Goal: Obtain resource: Download file/media

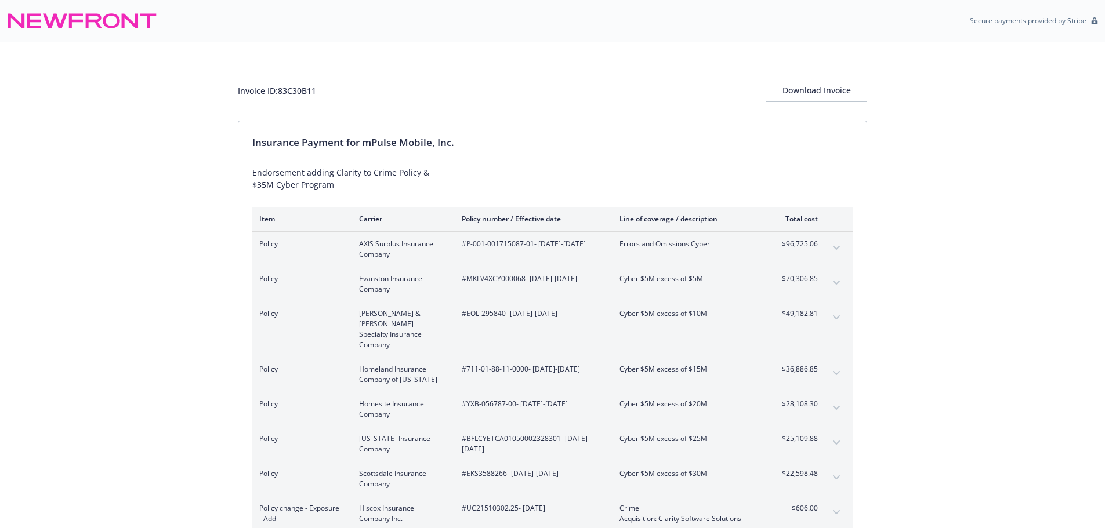
scroll to position [179, 0]
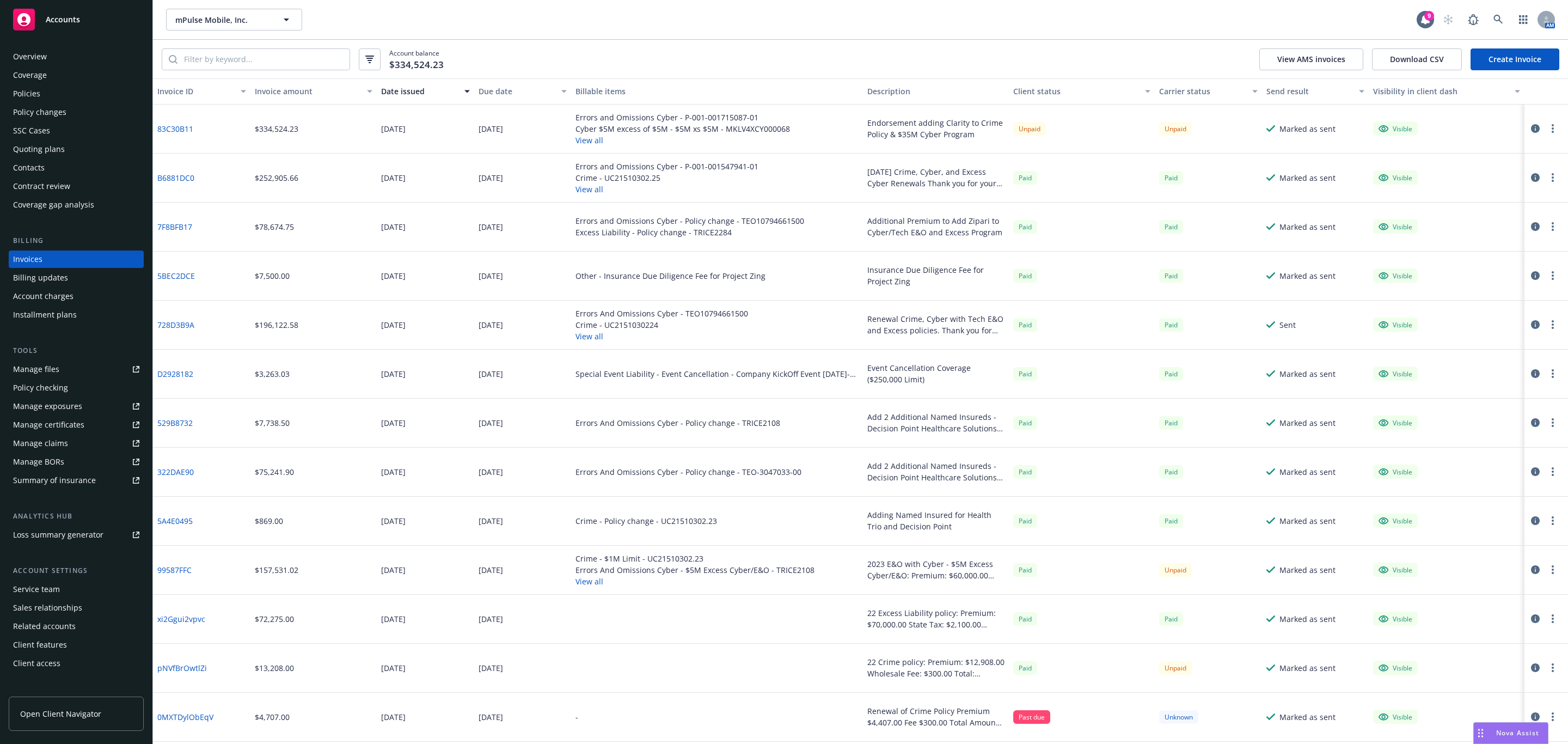
click at [62, 95] on div "Policies" at bounding box center [76, 93] width 127 height 18
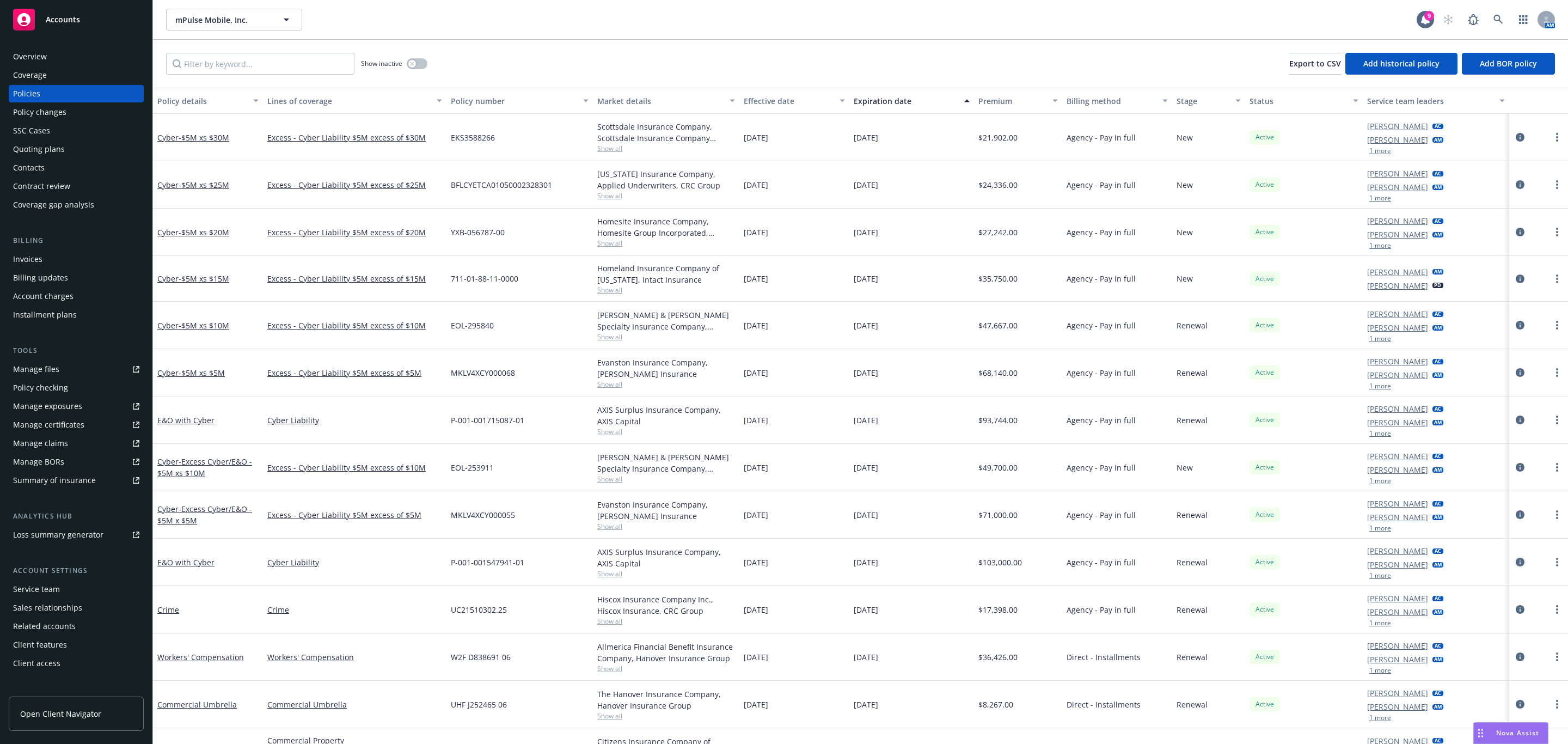
click at [1516, 564] on icon "circleInformation" at bounding box center [1520, 562] width 8 height 8
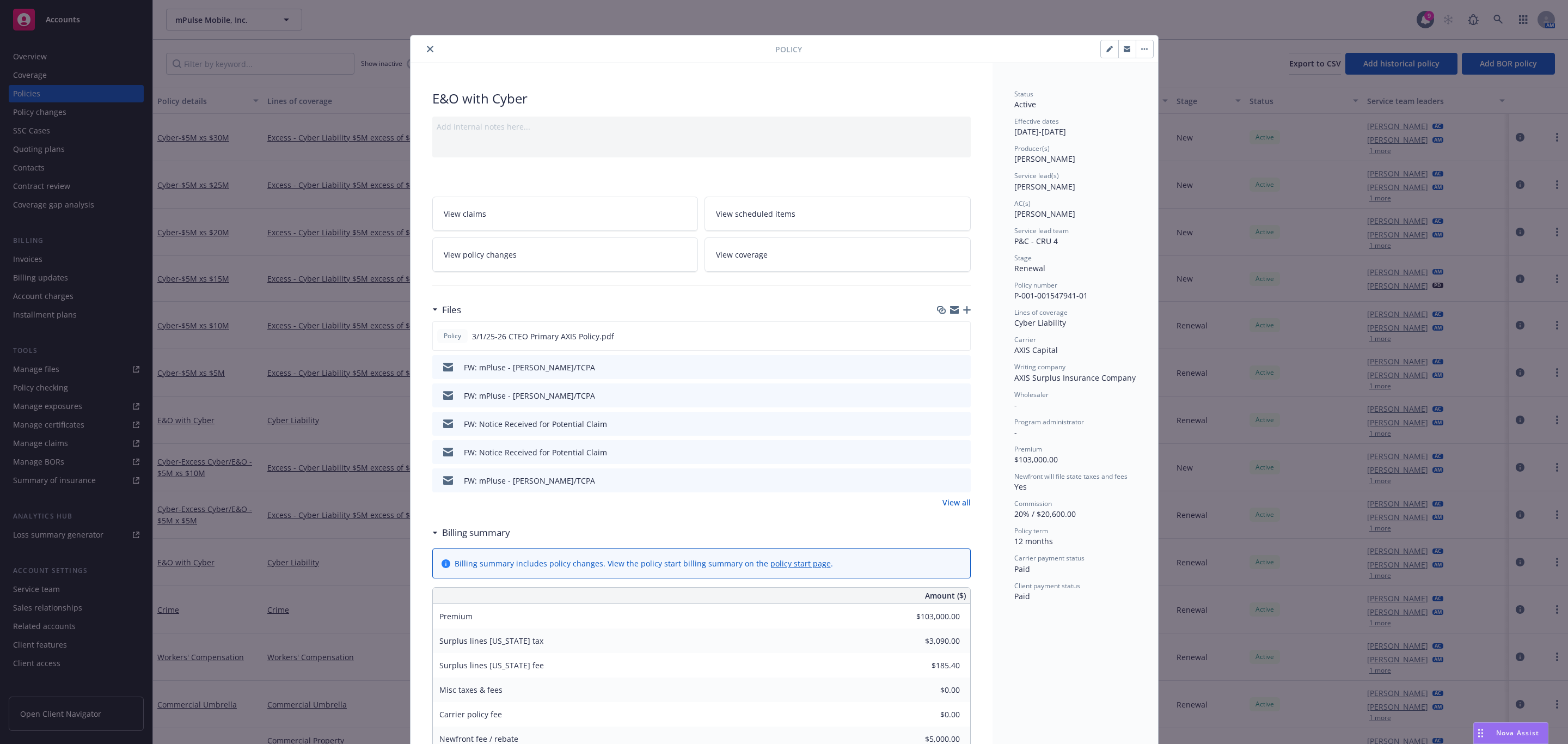
click at [428, 45] on button "close" at bounding box center [430, 49] width 13 height 13
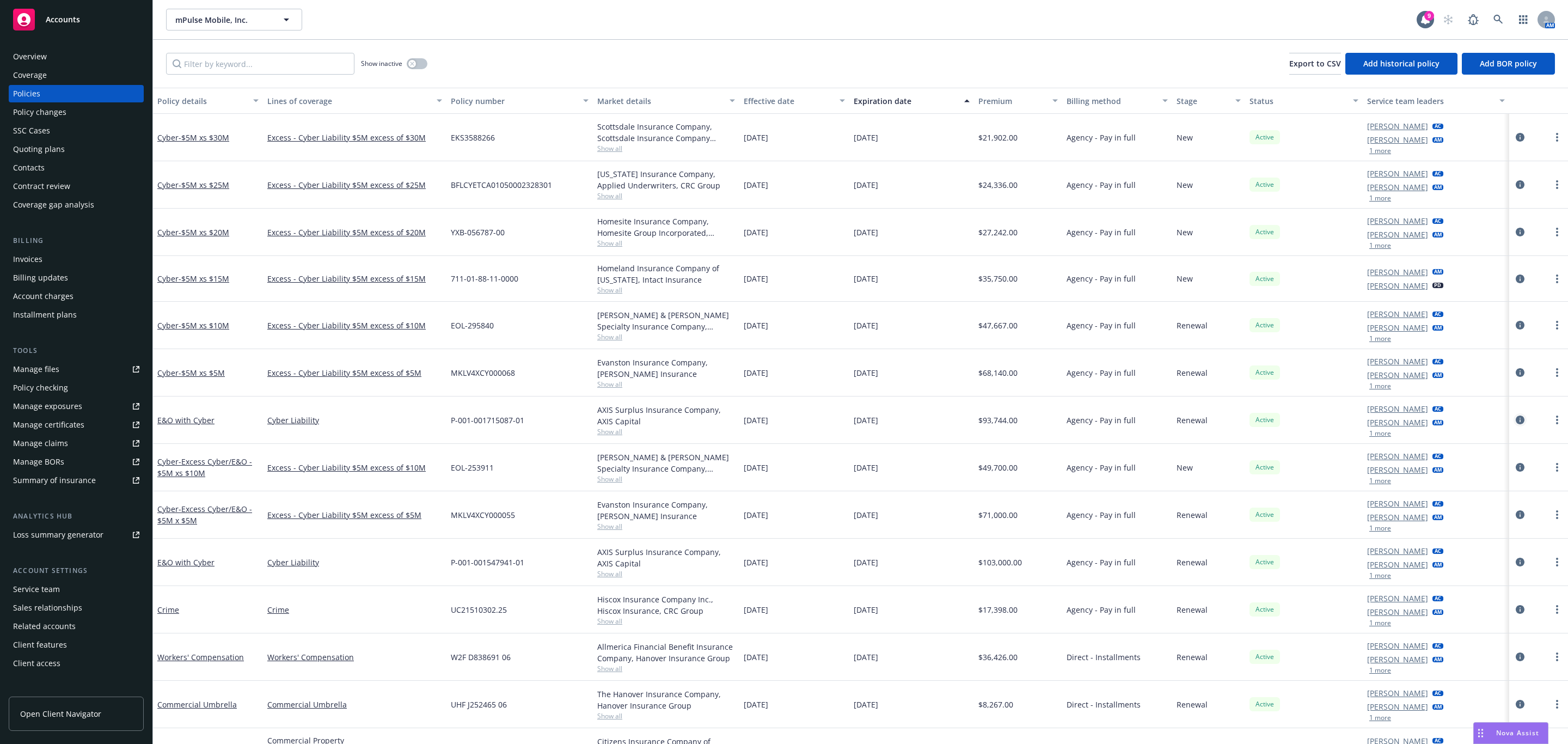
click at [1516, 422] on icon "circleInformation" at bounding box center [1520, 420] width 8 height 8
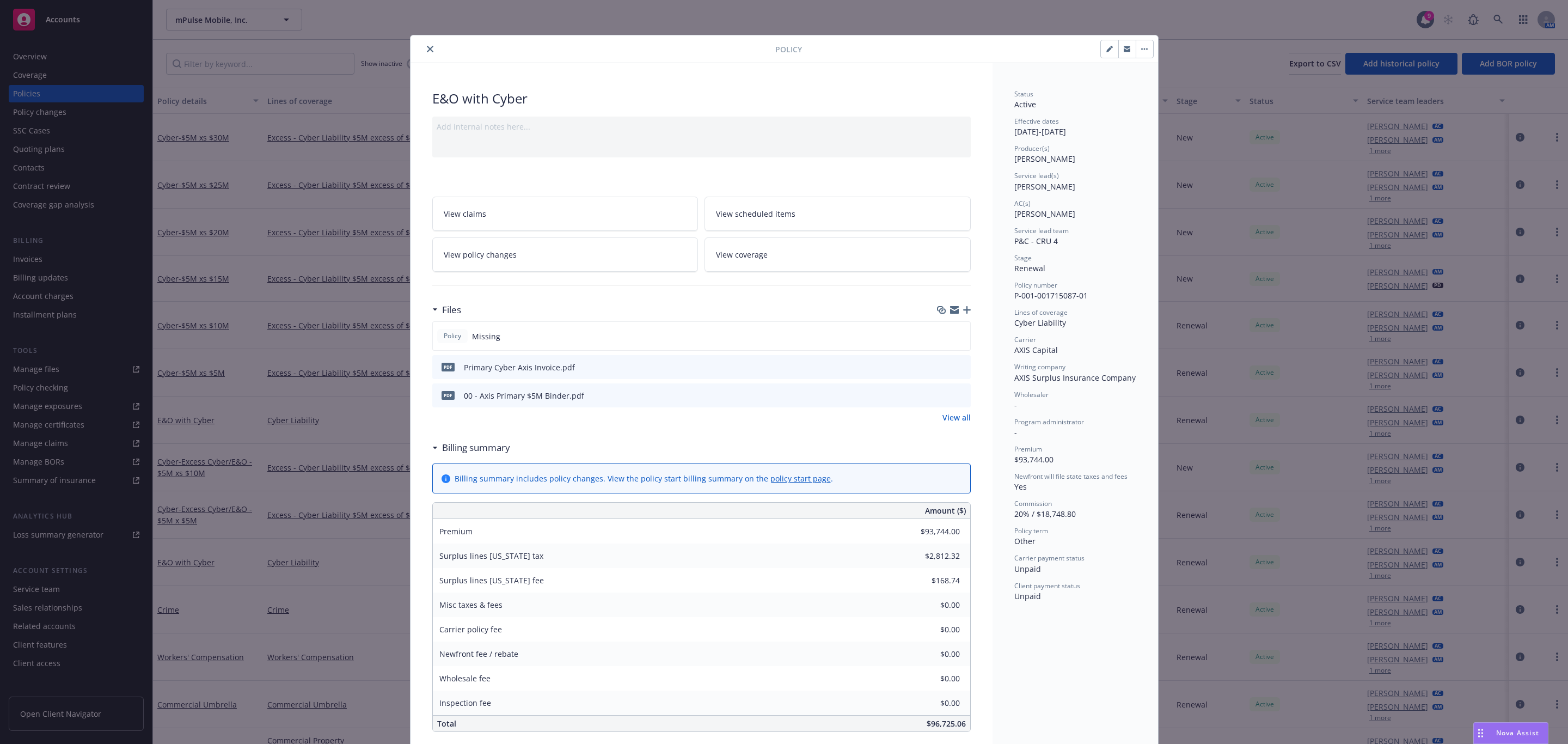
click at [427, 48] on icon "close" at bounding box center [430, 49] width 7 height 7
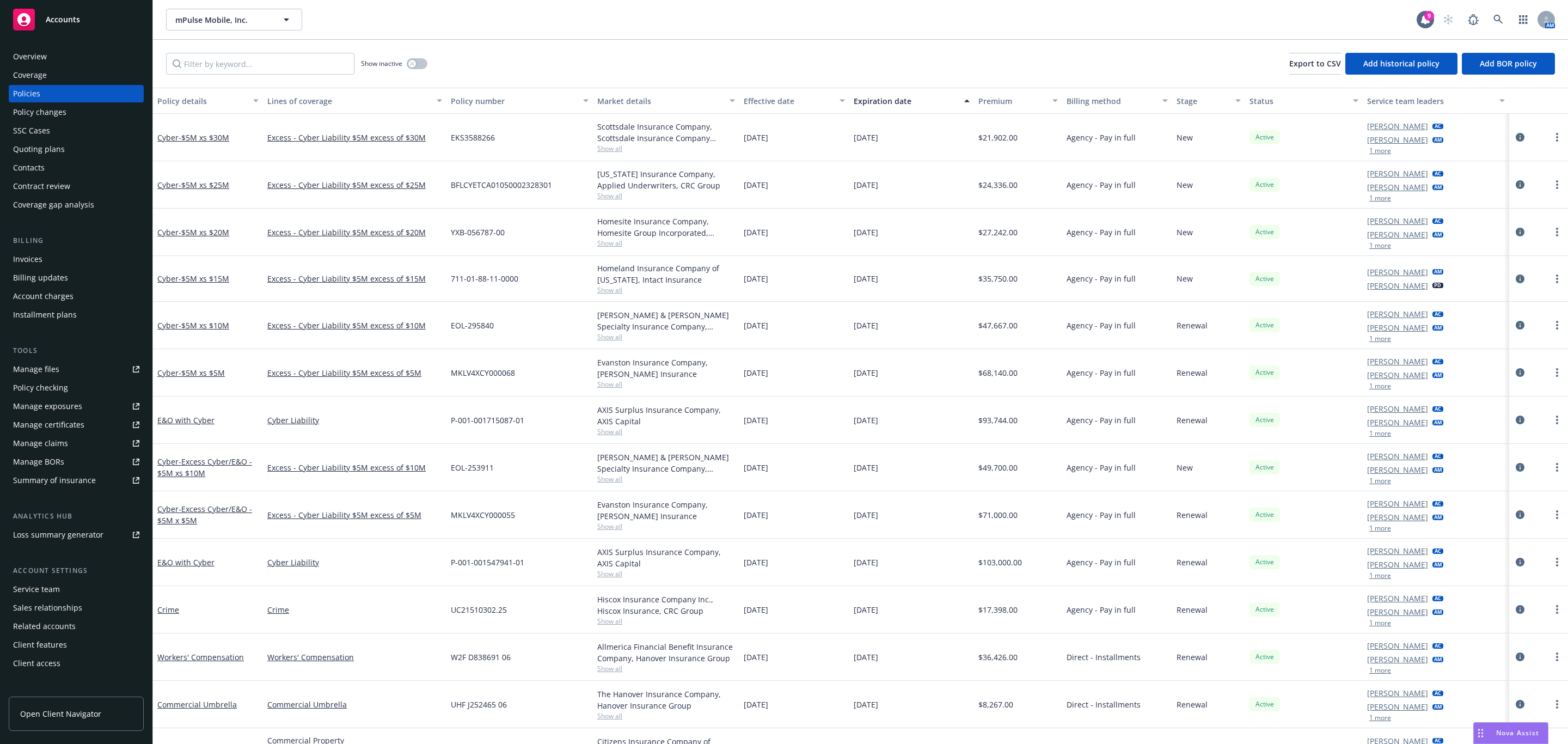
click at [613, 342] on span "Show all" at bounding box center [666, 337] width 138 height 9
click at [610, 388] on span "Show all" at bounding box center [666, 384] width 138 height 9
click at [1516, 374] on icon "circleInformation" at bounding box center [1520, 372] width 8 height 8
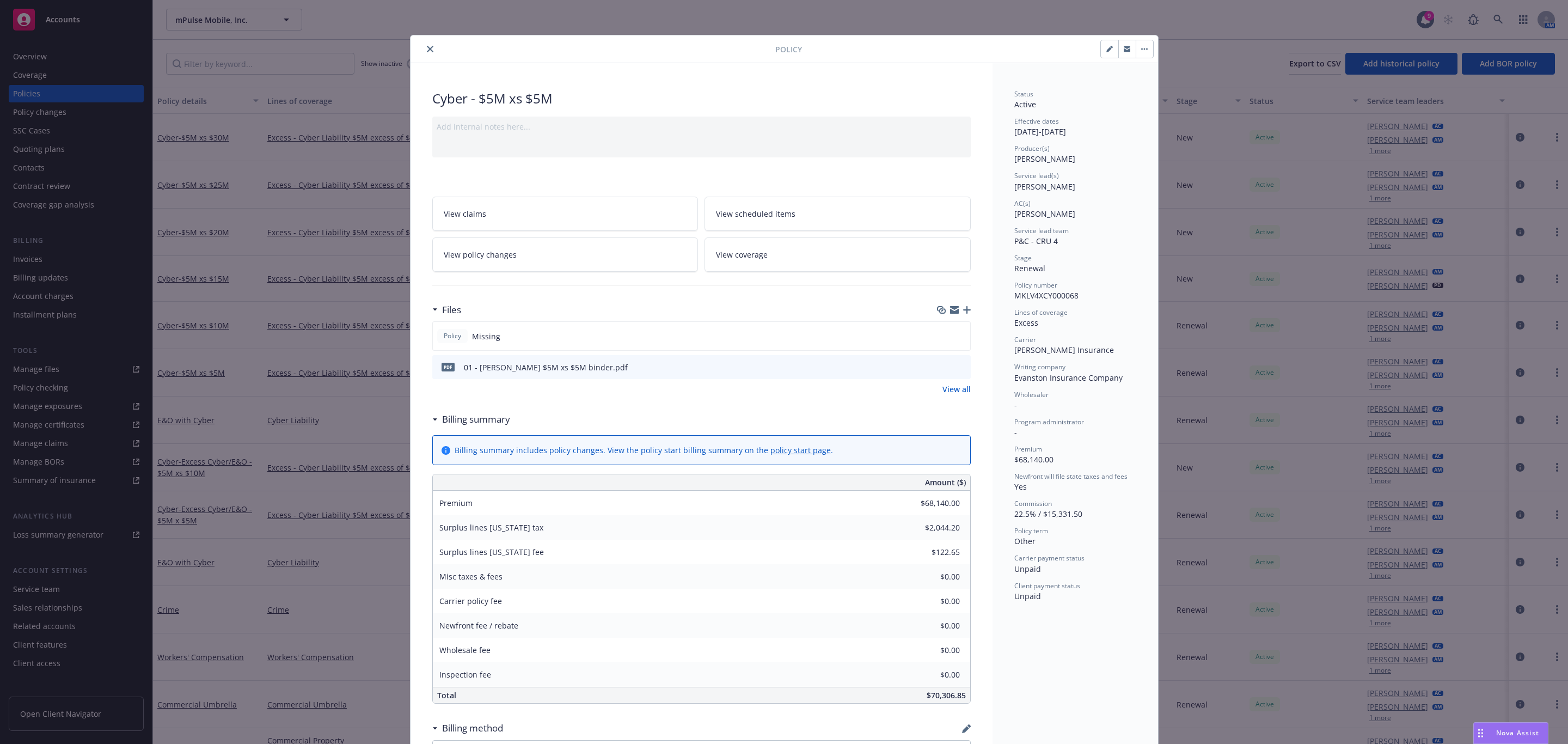
click at [423, 50] on button "close" at bounding box center [430, 49] width 13 height 13
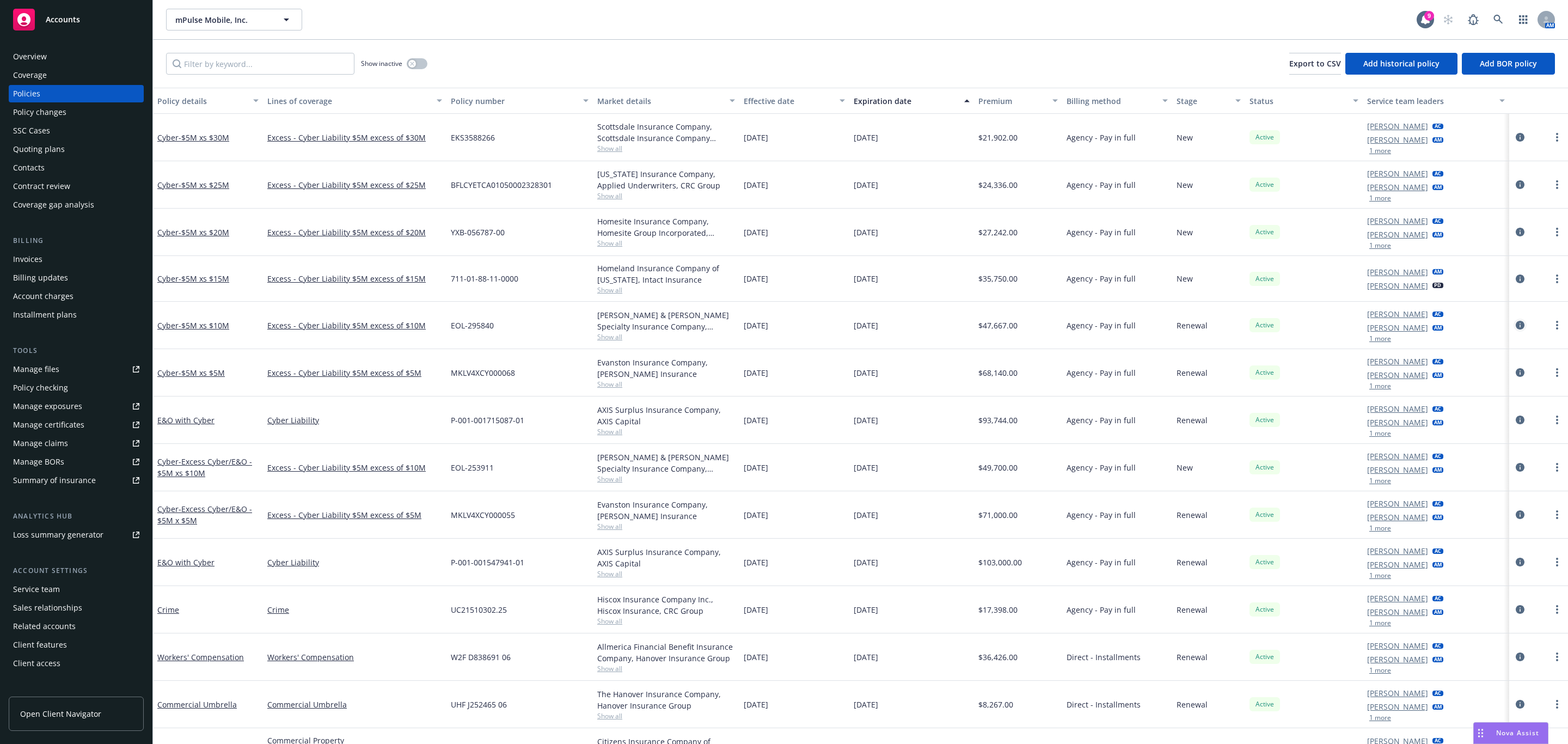
click at [1516, 325] on icon "circleInformation" at bounding box center [1520, 325] width 8 height 8
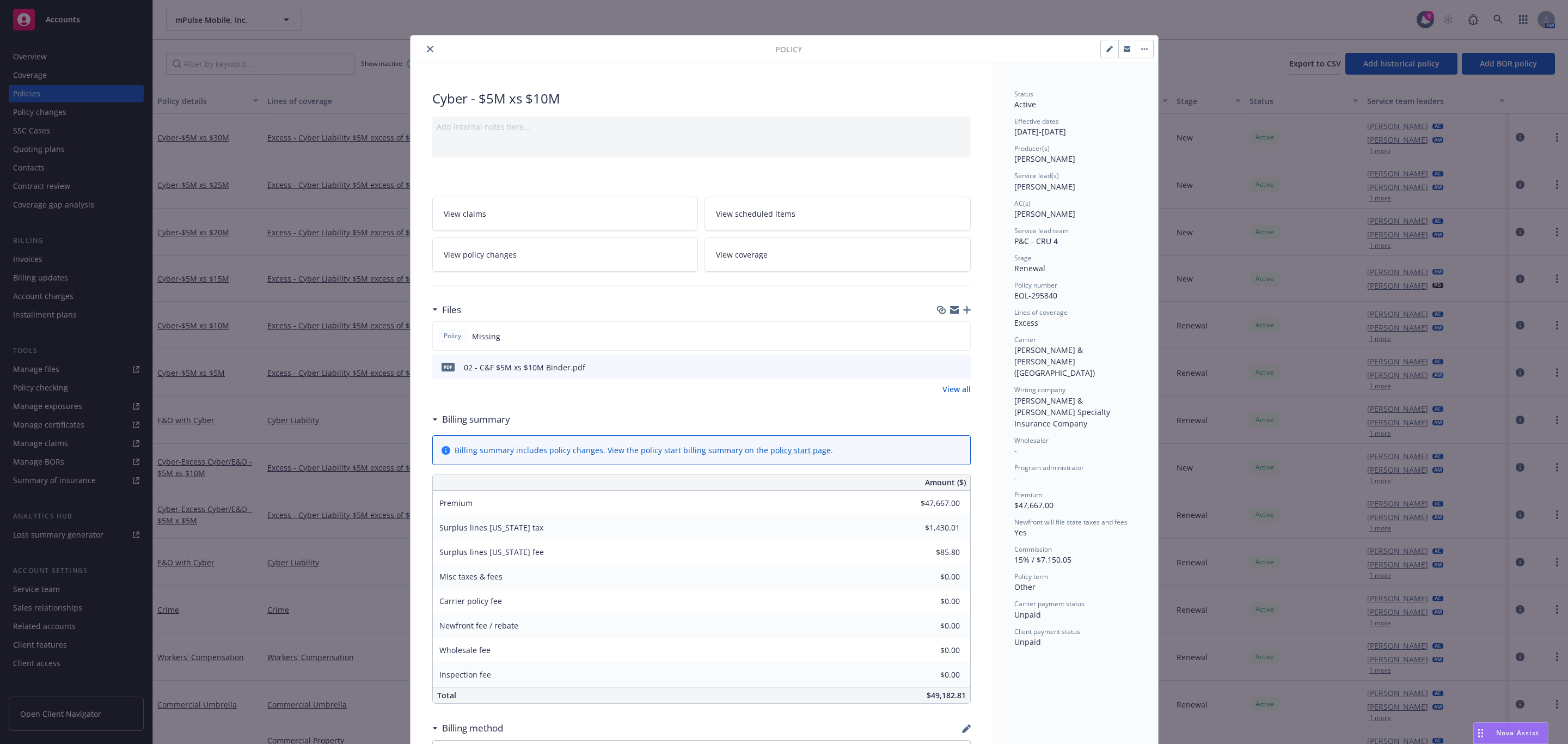
click at [428, 53] on button "close" at bounding box center [430, 49] width 13 height 13
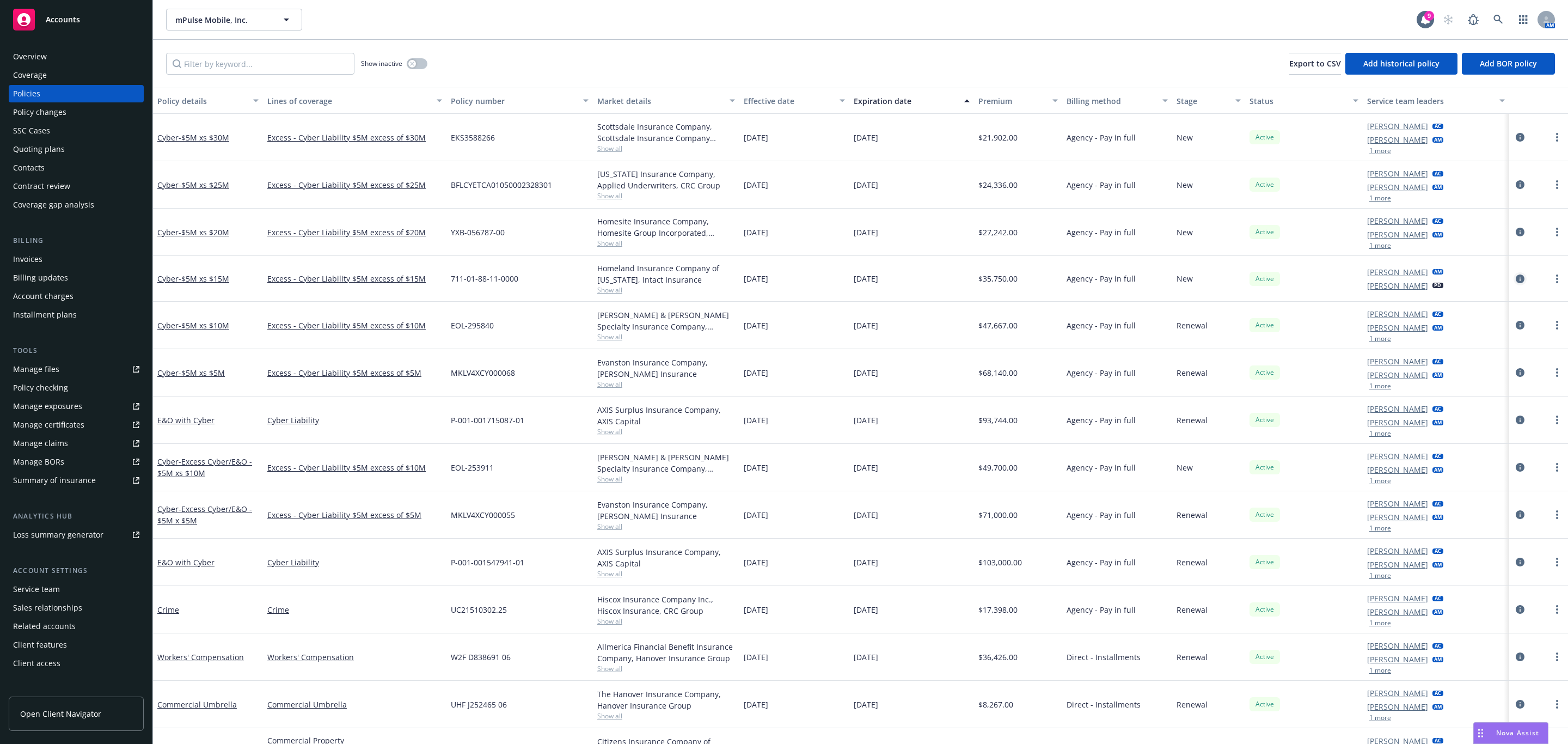
click at [1514, 281] on link "circleInformation" at bounding box center [1520, 279] width 13 height 13
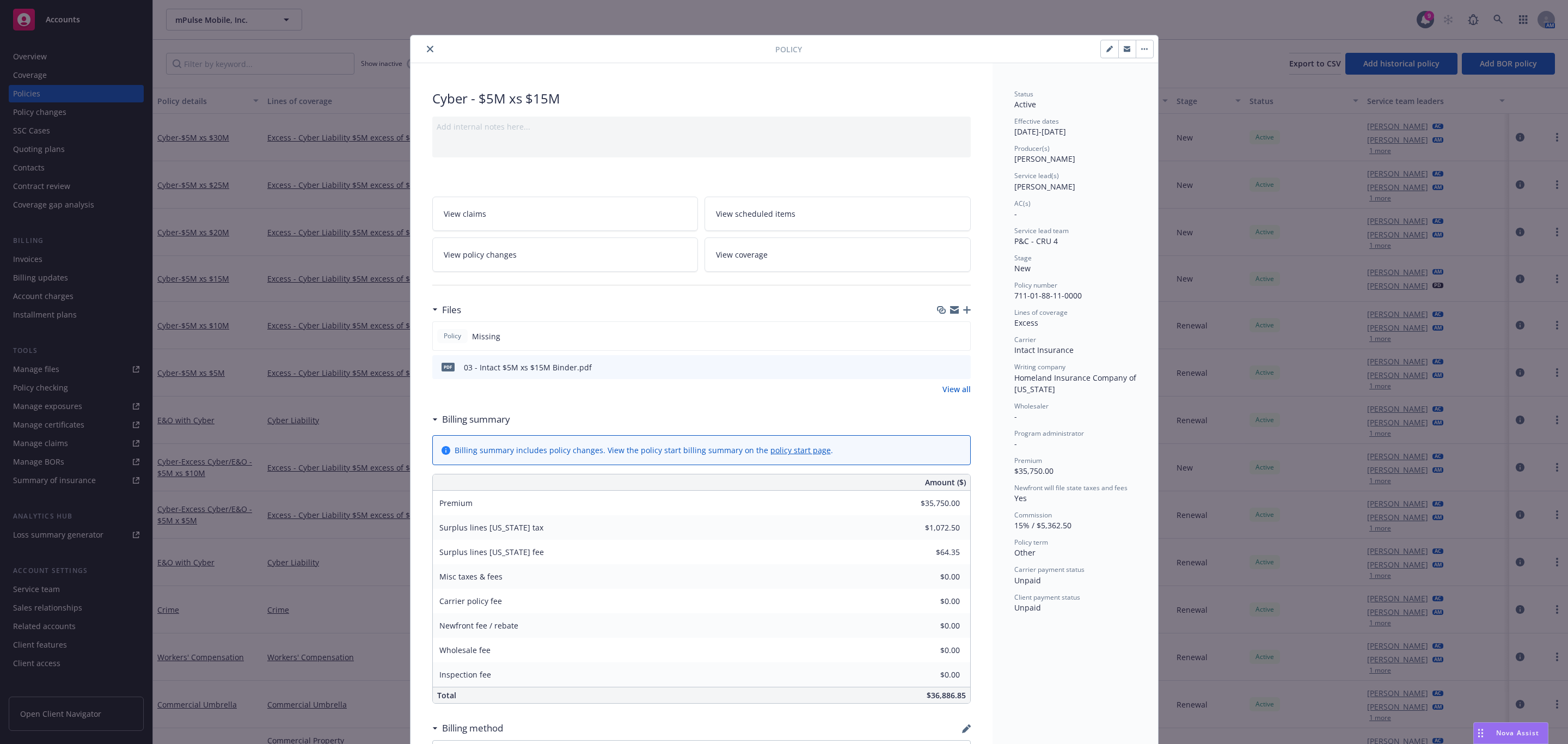
click at [427, 49] on icon "close" at bounding box center [430, 49] width 7 height 7
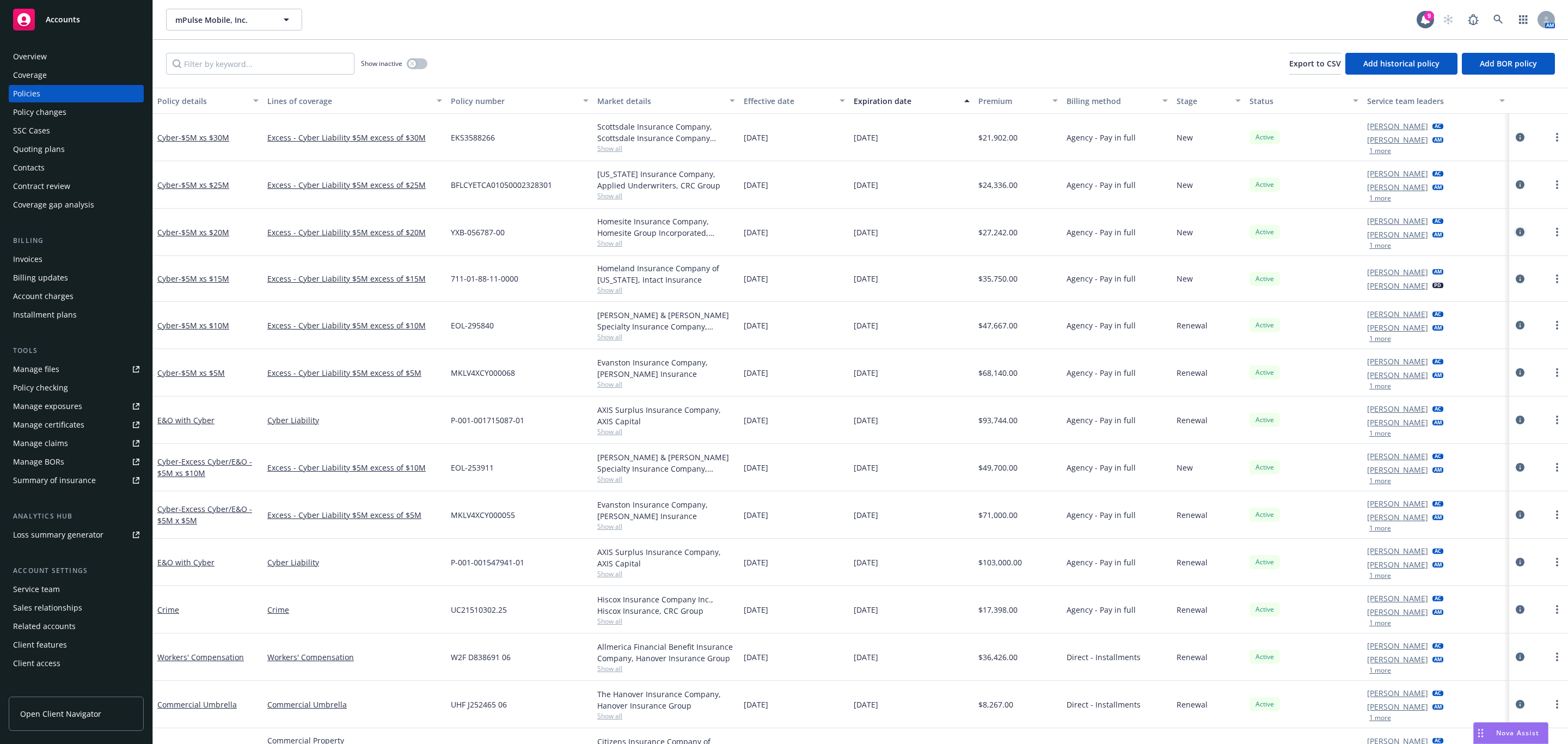
click at [1516, 234] on icon "circleInformation" at bounding box center [1520, 231] width 8 height 8
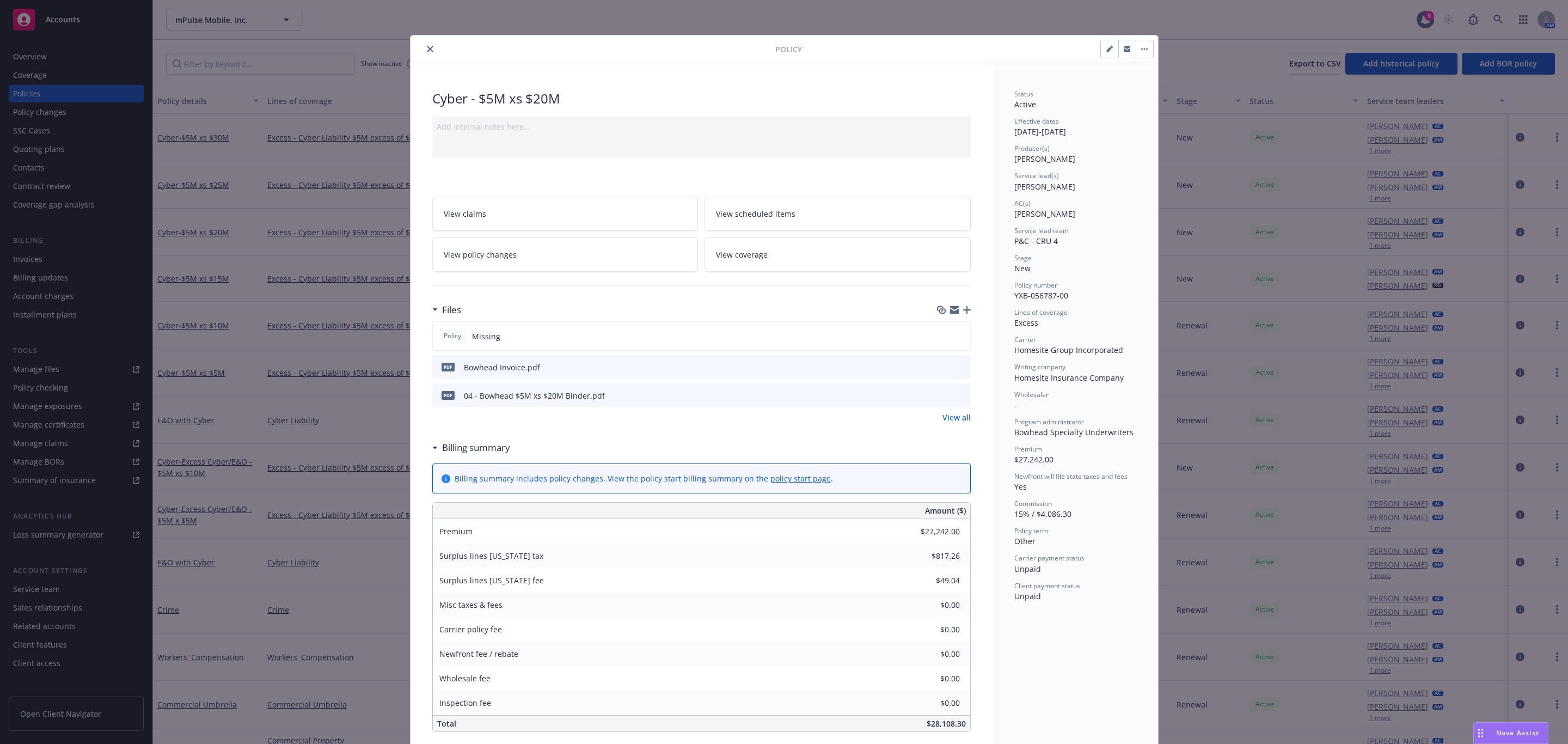
click at [427, 49] on icon "close" at bounding box center [430, 49] width 7 height 7
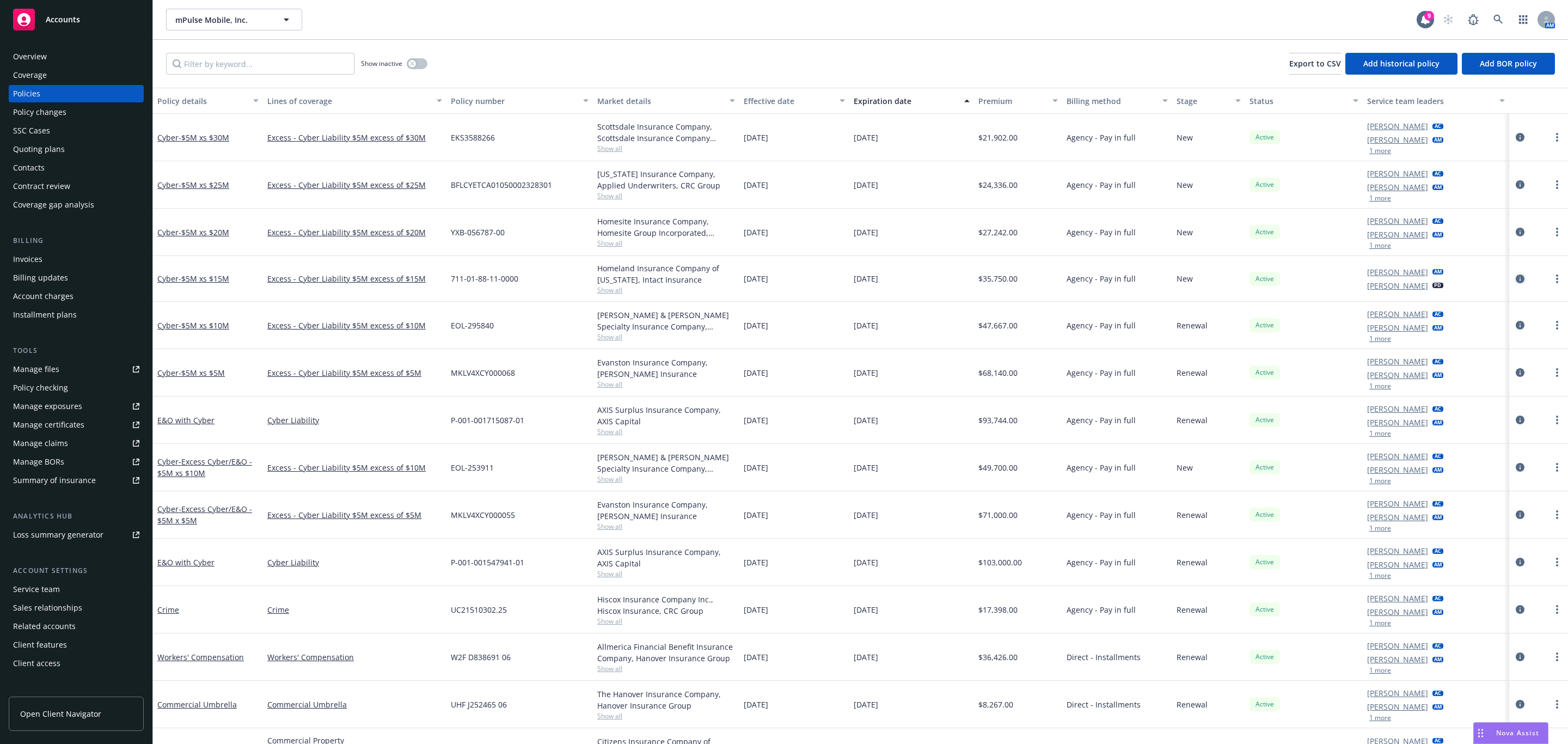
click at [1516, 283] on icon "circleInformation" at bounding box center [1520, 278] width 8 height 8
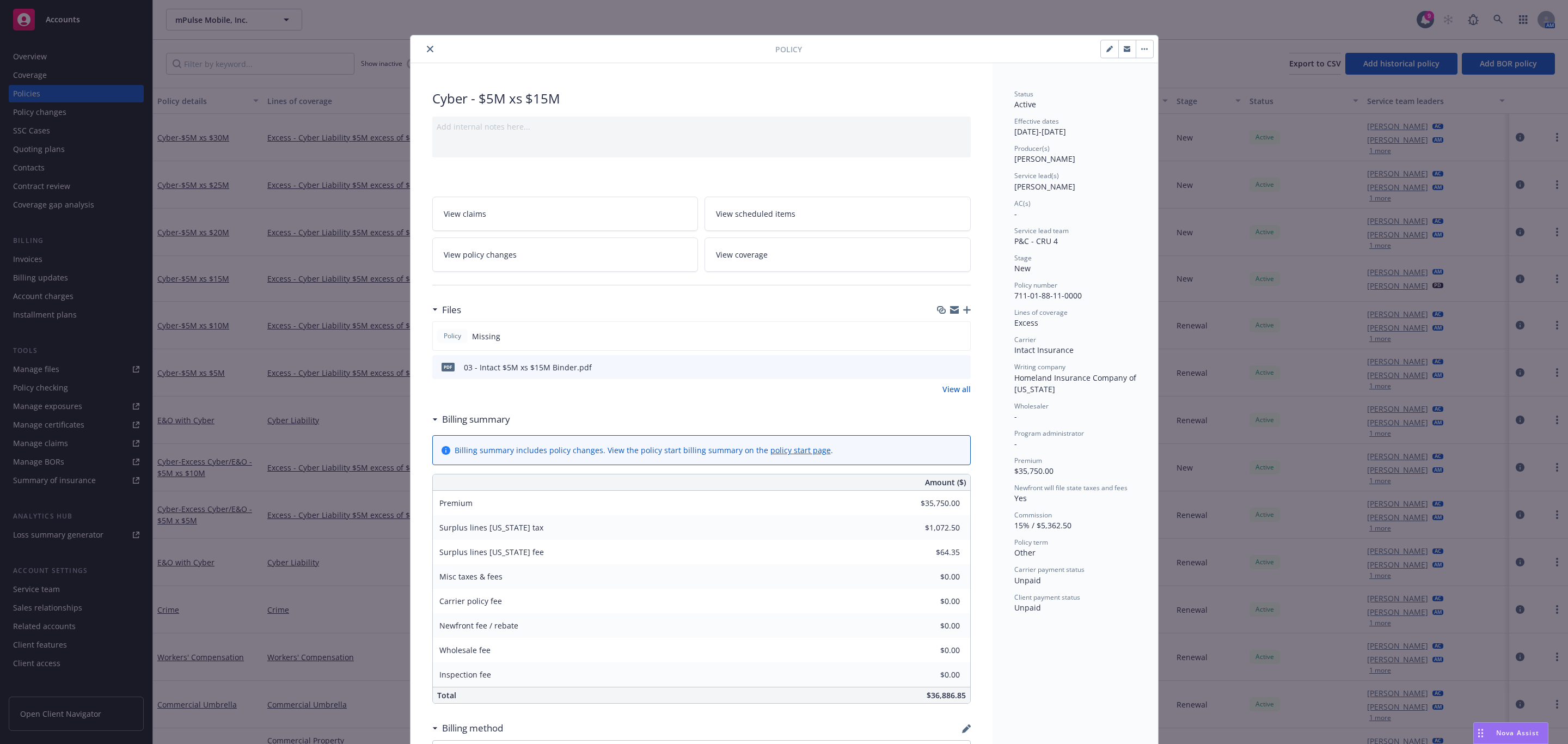
scroll to position [33, 0]
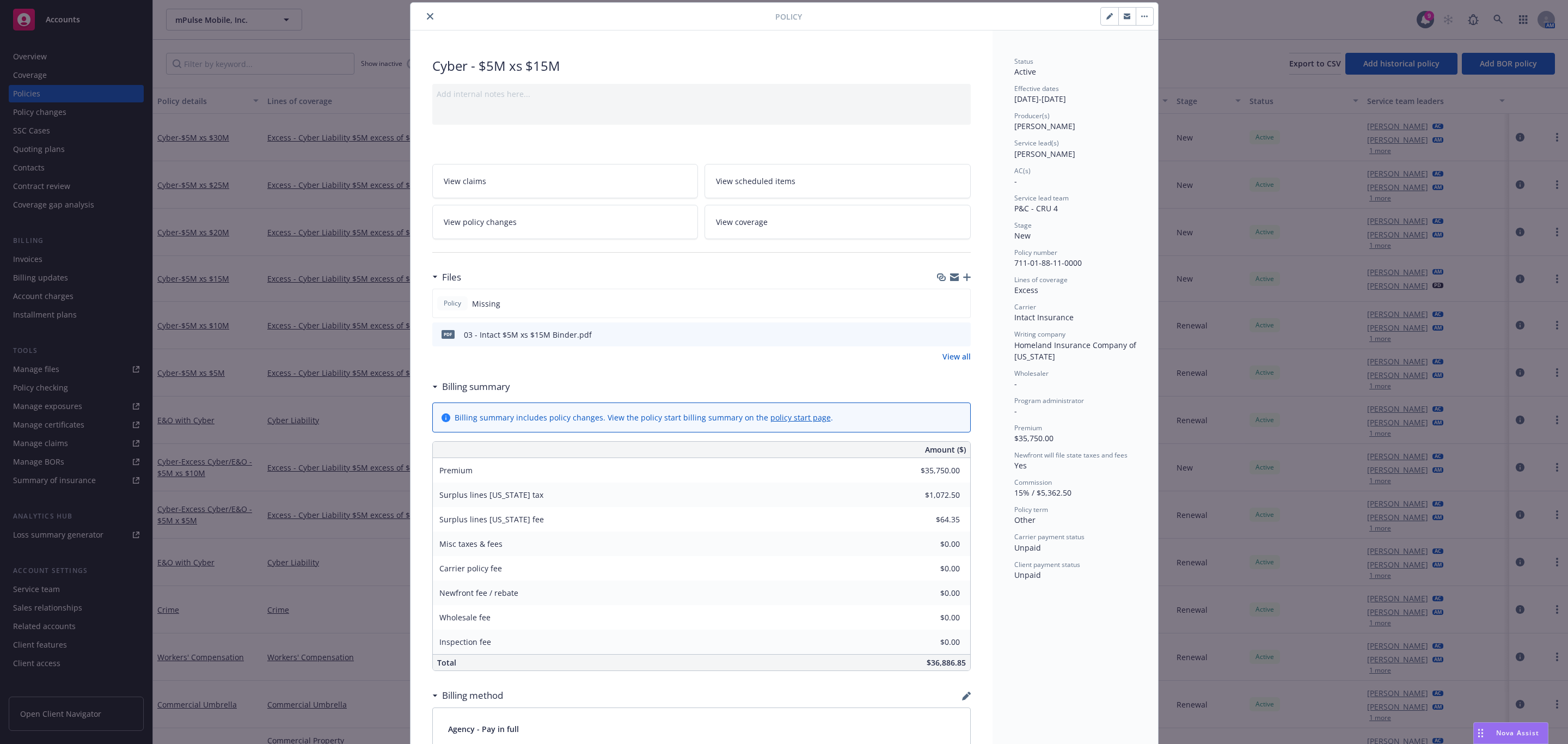
drag, startPoint x: 423, startPoint y: 15, endPoint x: 384, endPoint y: 1, distance: 41.4
click at [427, 15] on icon "close" at bounding box center [430, 16] width 7 height 7
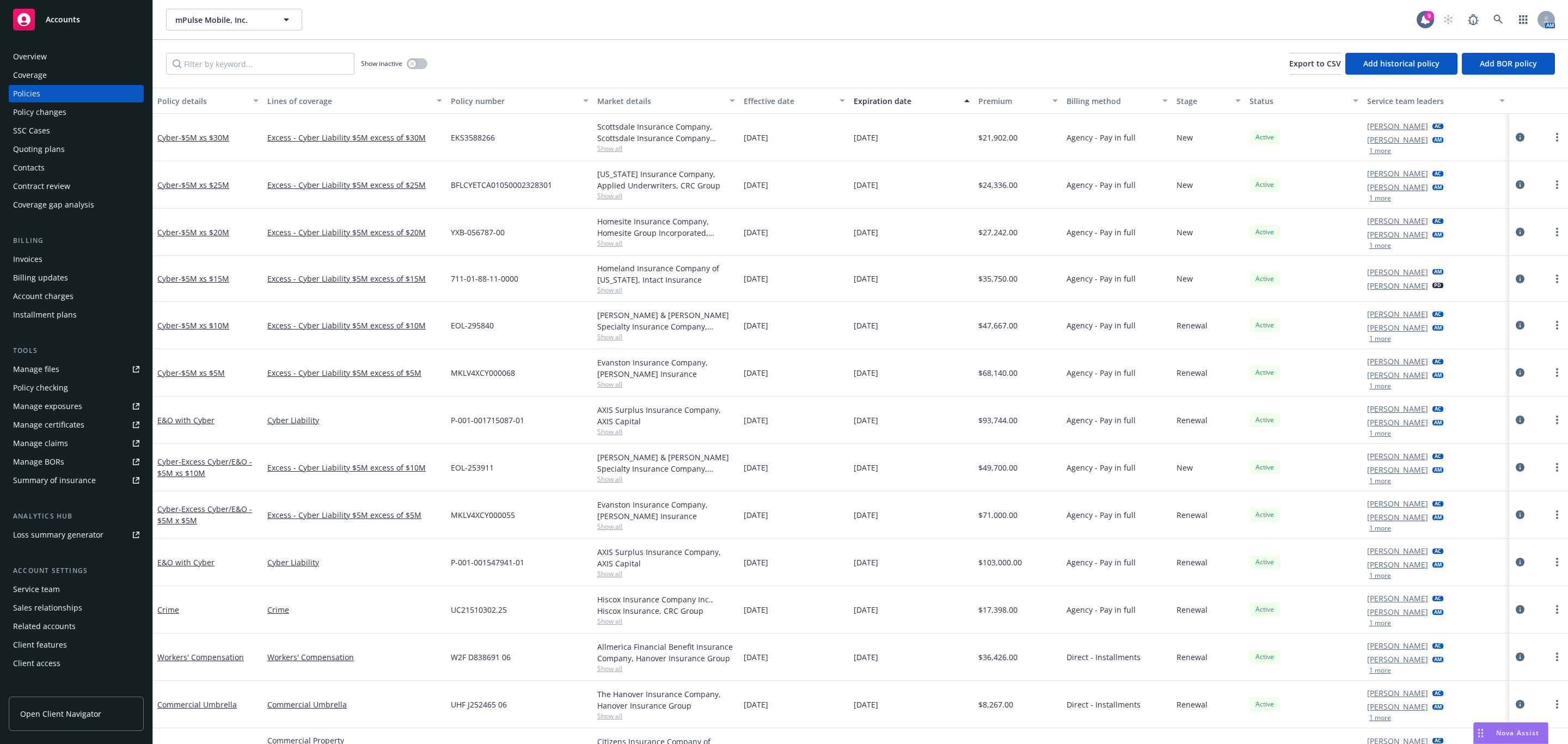
click at [43, 256] on div "Invoices" at bounding box center [76, 259] width 127 height 18
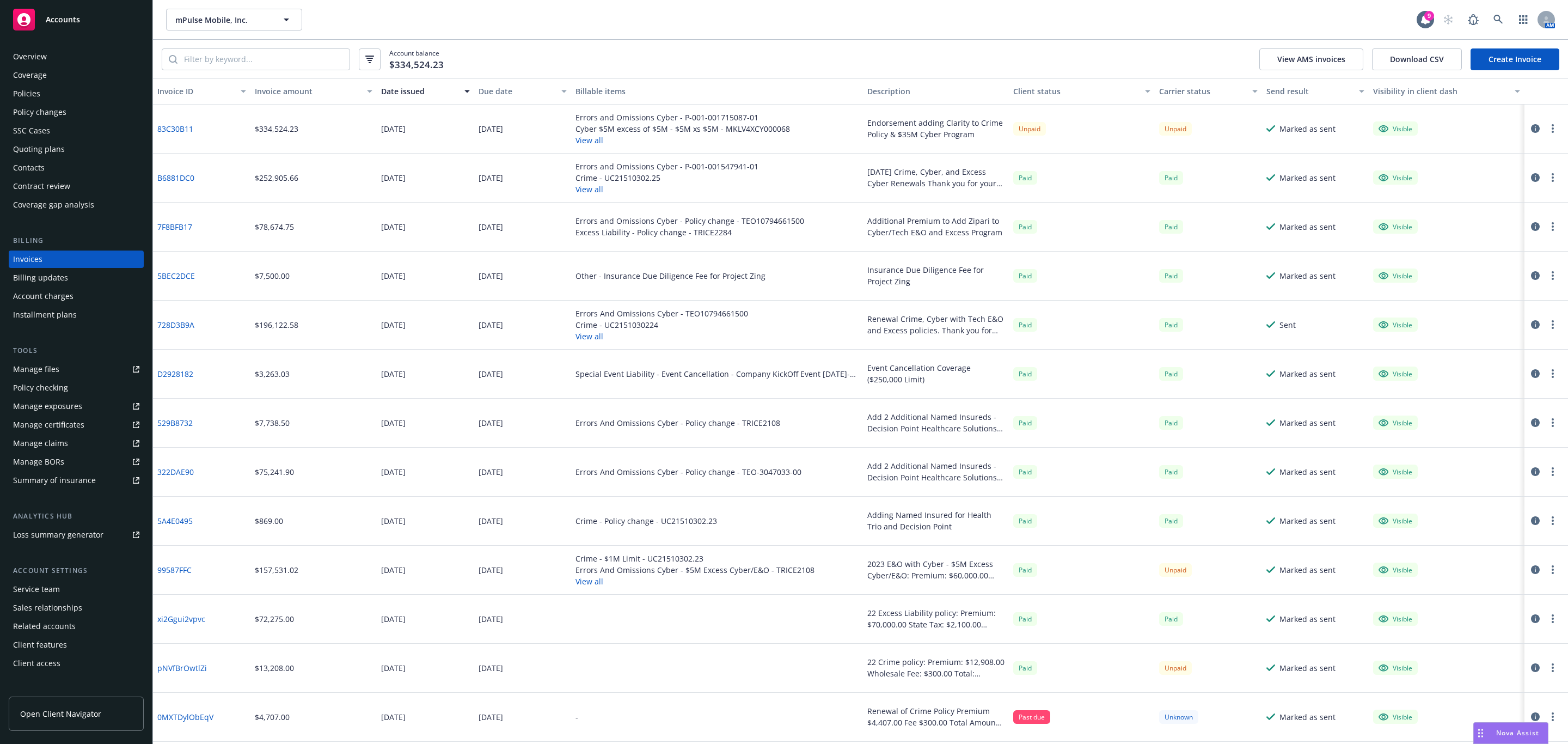
click at [189, 127] on link "83C30B11" at bounding box center [176, 129] width 36 height 11
click at [1499, 15] on icon at bounding box center [1499, 20] width 9 height 9
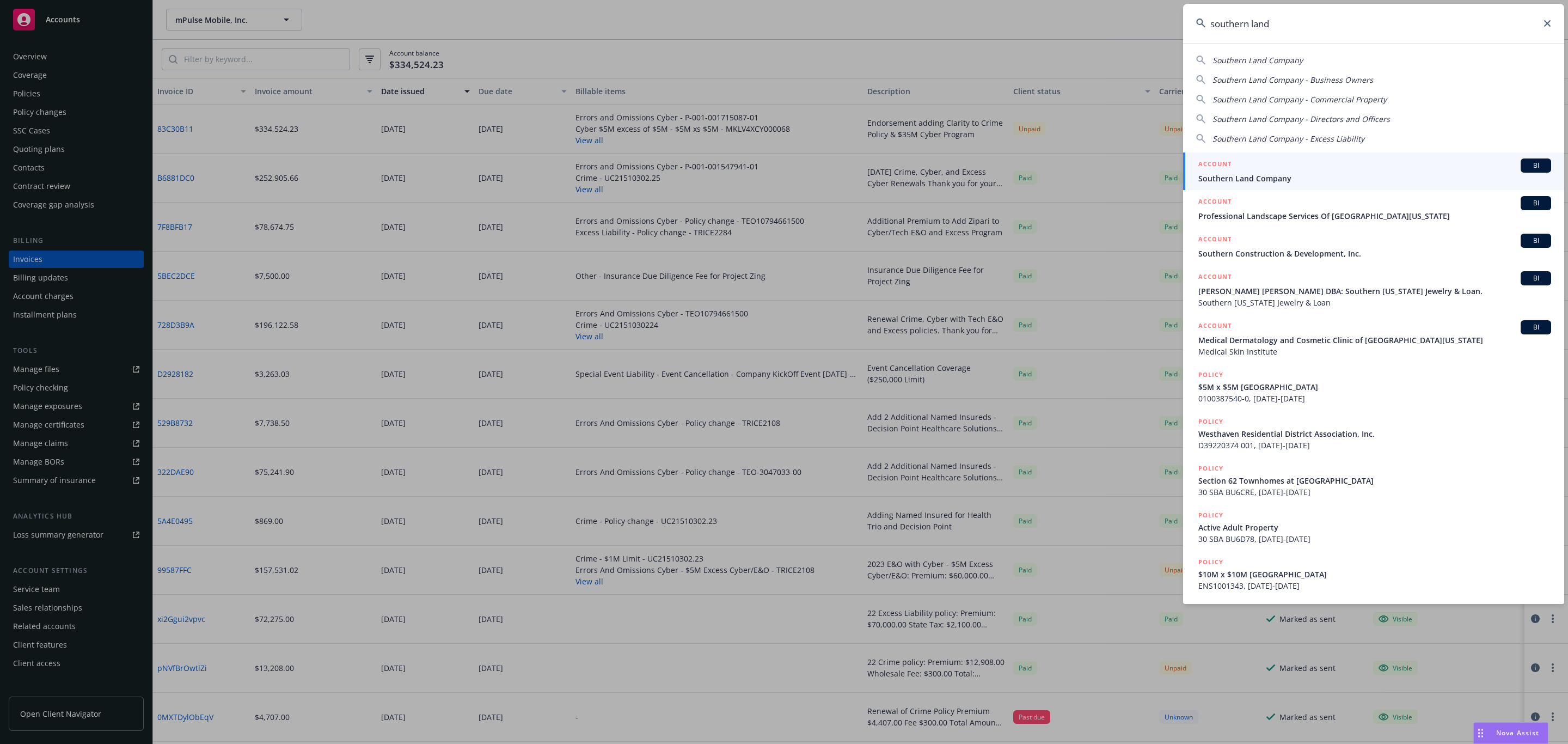
type input "southern land"
click at [1276, 163] on div "ACCOUNT BI" at bounding box center [1376, 165] width 353 height 14
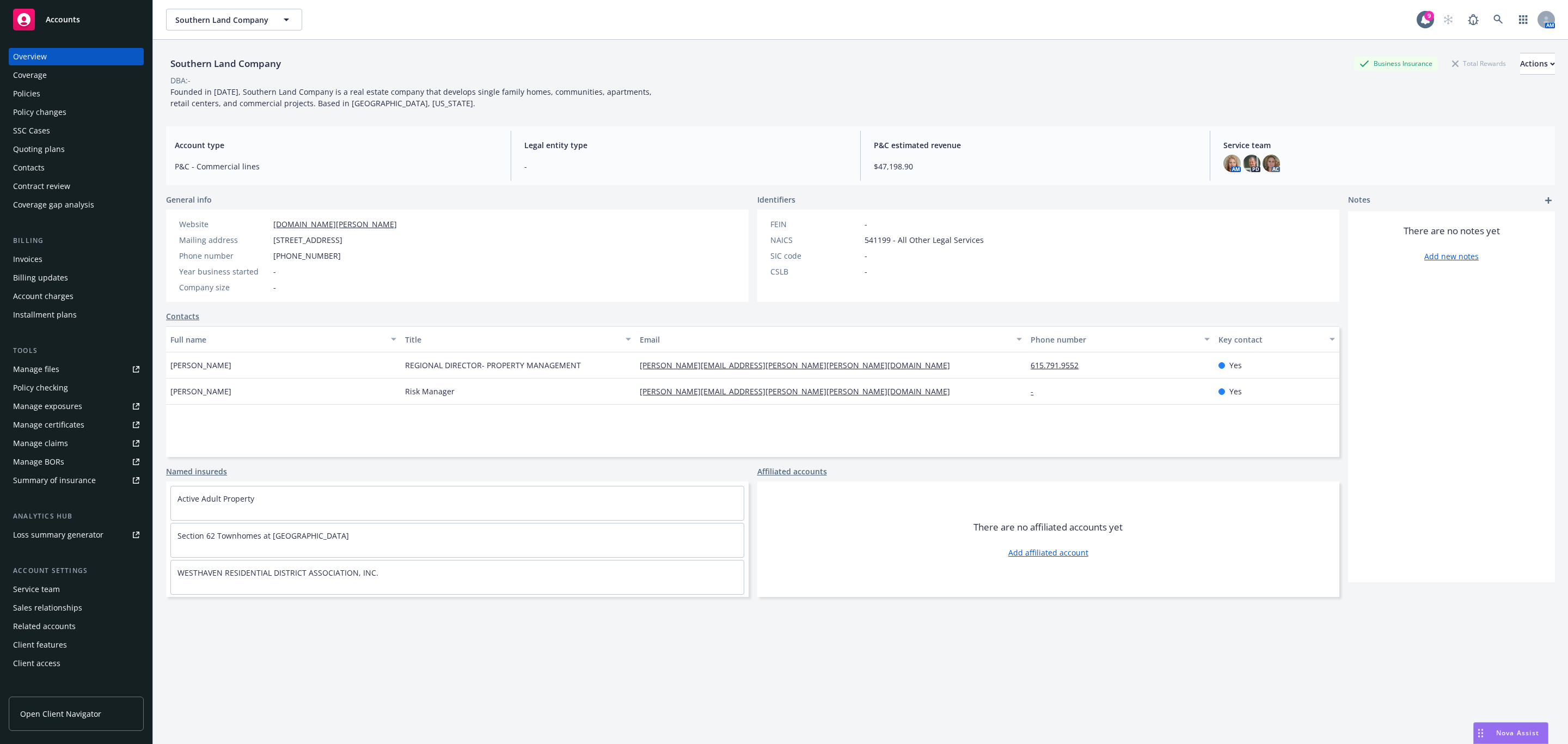
click at [89, 87] on div "Policies" at bounding box center [76, 93] width 127 height 18
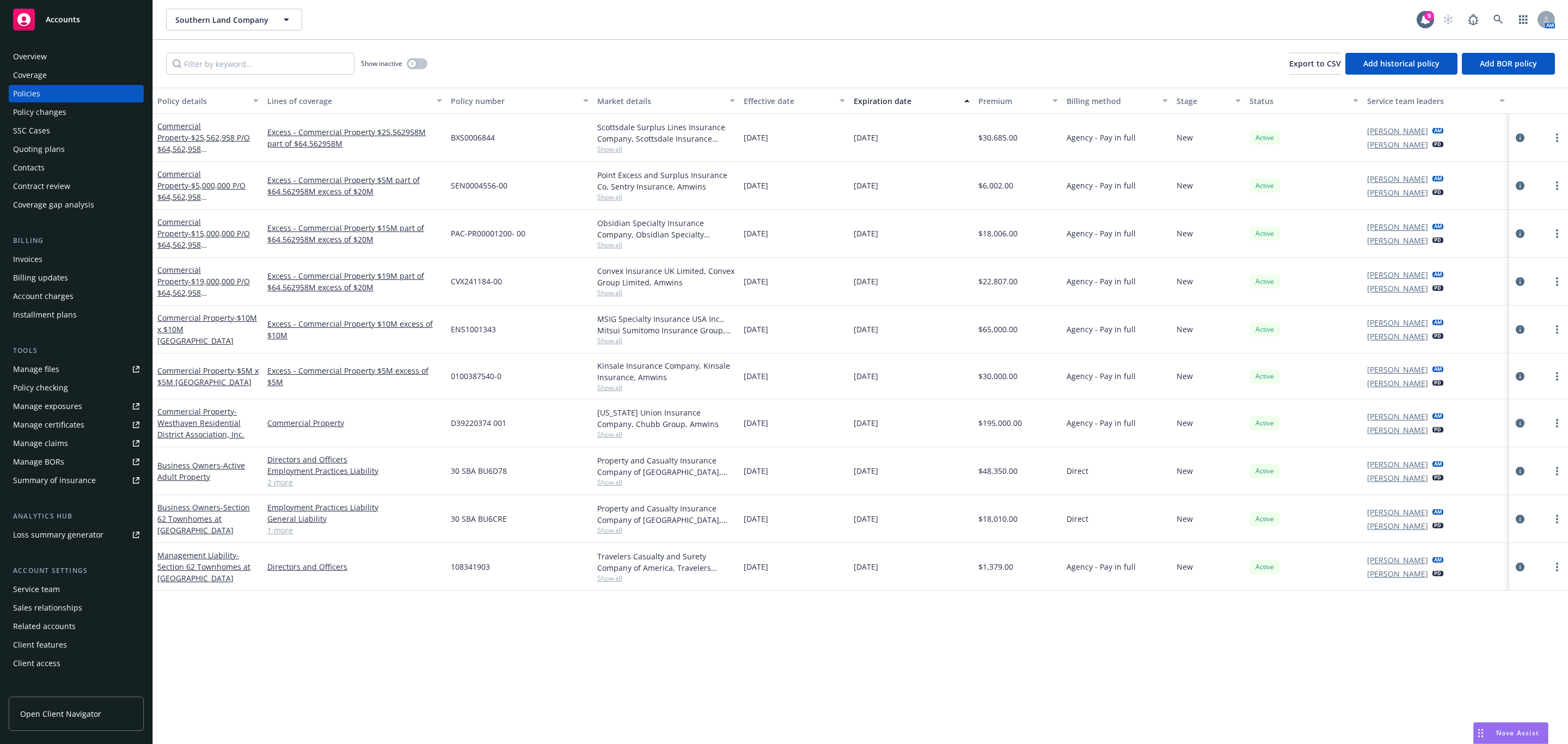
click at [1524, 417] on link "circleInformation" at bounding box center [1520, 424] width 13 height 13
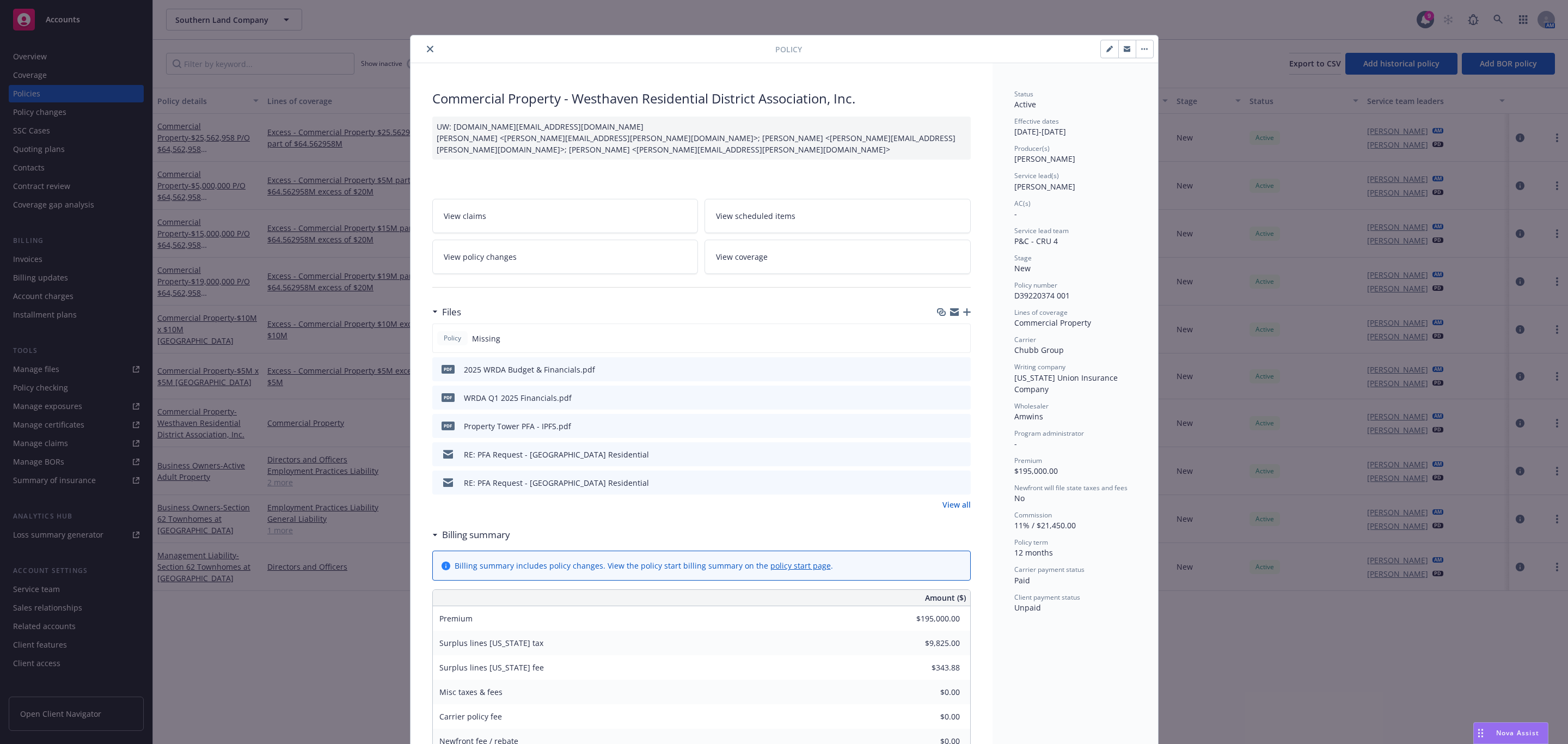
click at [958, 505] on link "View all" at bounding box center [957, 504] width 28 height 11
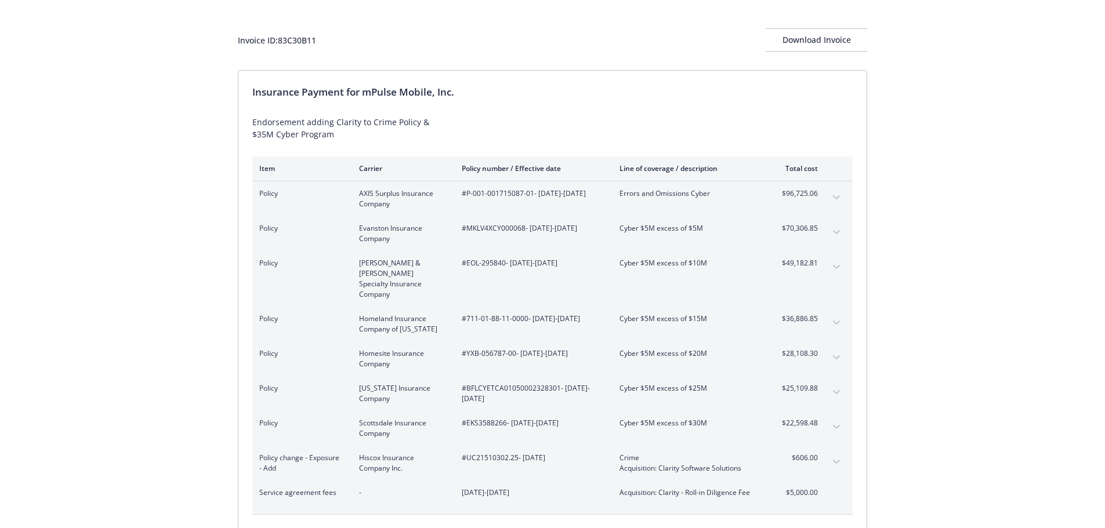
scroll to position [58, 0]
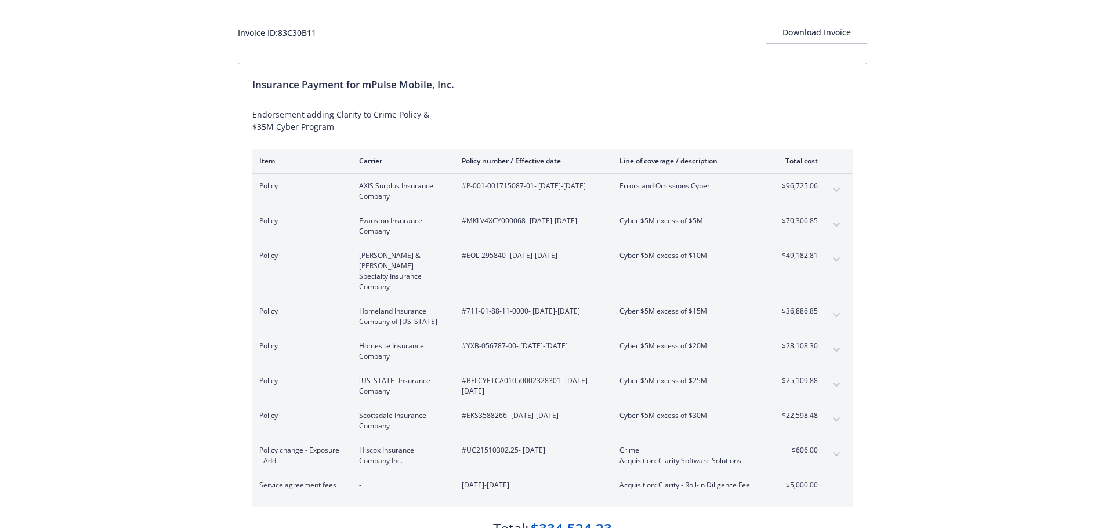
click at [833, 185] on button "expand content" at bounding box center [836, 190] width 19 height 19
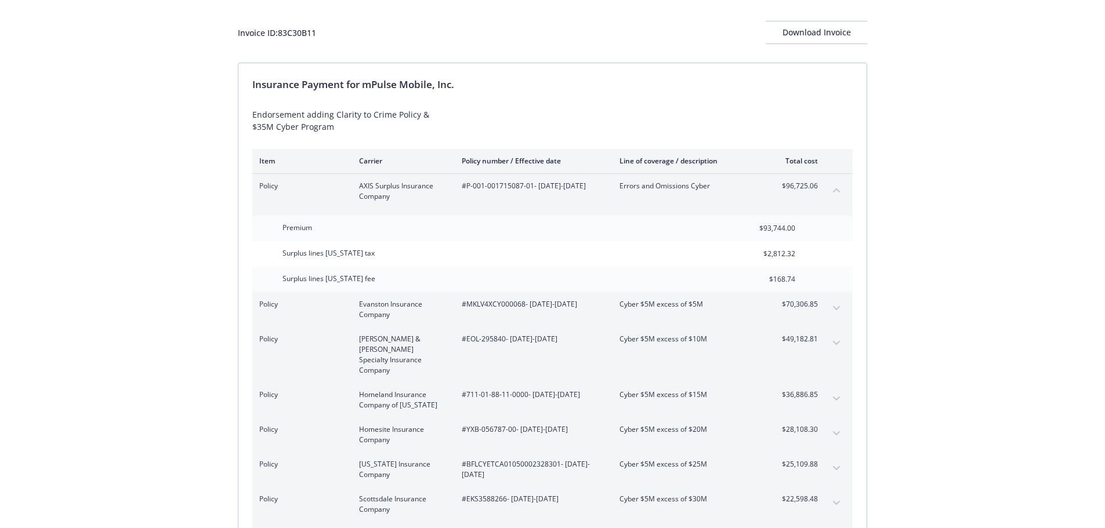
click at [833, 184] on button "collapse content" at bounding box center [836, 190] width 19 height 19
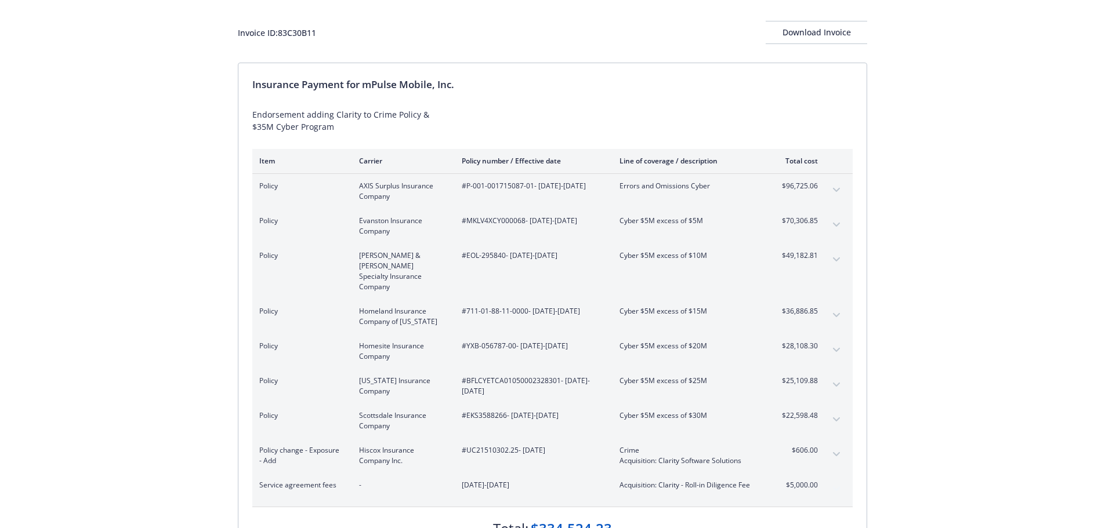
click at [833, 222] on button "expand content" at bounding box center [836, 225] width 19 height 19
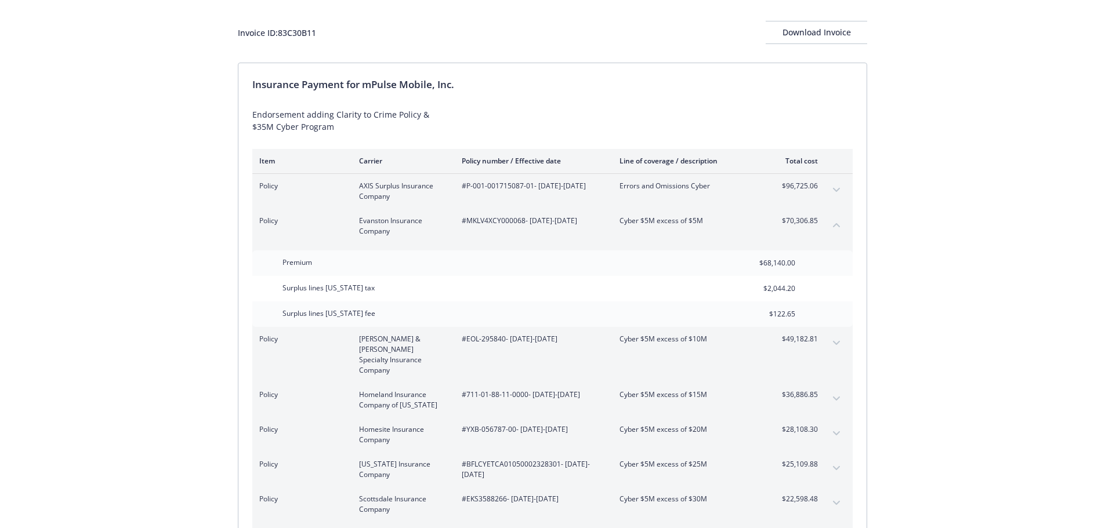
click at [832, 222] on button "collapse content" at bounding box center [836, 225] width 19 height 19
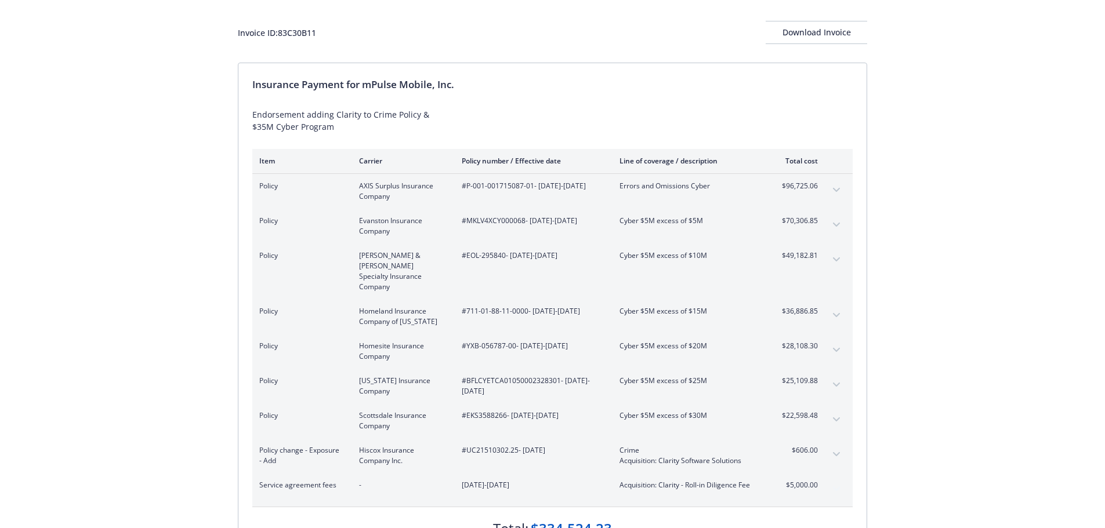
click at [823, 263] on div "Policy [PERSON_NAME] & [PERSON_NAME] Specialty Insurance Company #EOL-295840 - …" at bounding box center [552, 272] width 600 height 56
click at [825, 253] on div "Policy [PERSON_NAME] & [PERSON_NAME] Specialty Insurance Company #EOL-295840 - …" at bounding box center [552, 272] width 600 height 56
click at [833, 262] on icon "expand content" at bounding box center [836, 260] width 7 height 5
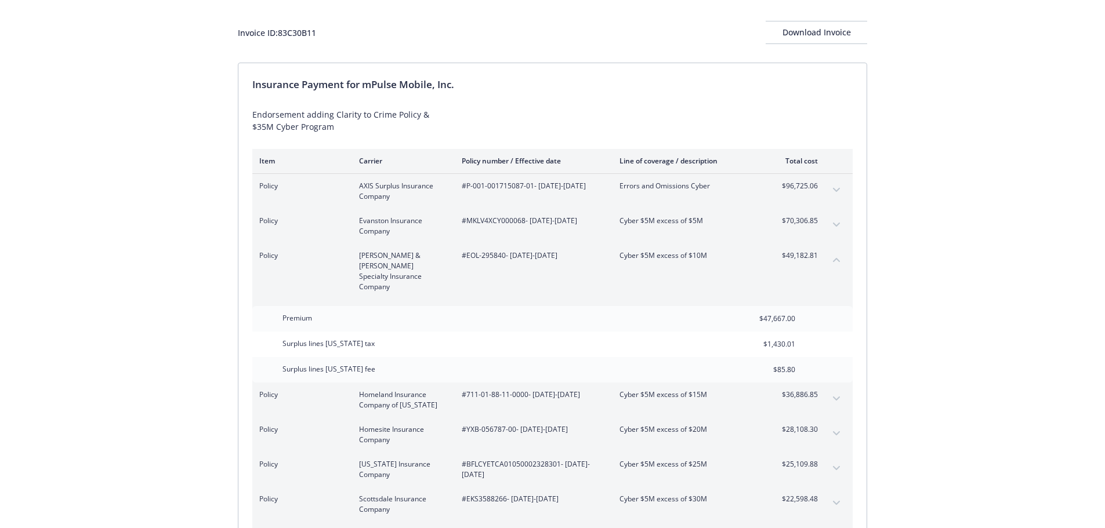
click at [833, 261] on icon "collapse content" at bounding box center [836, 260] width 7 height 4
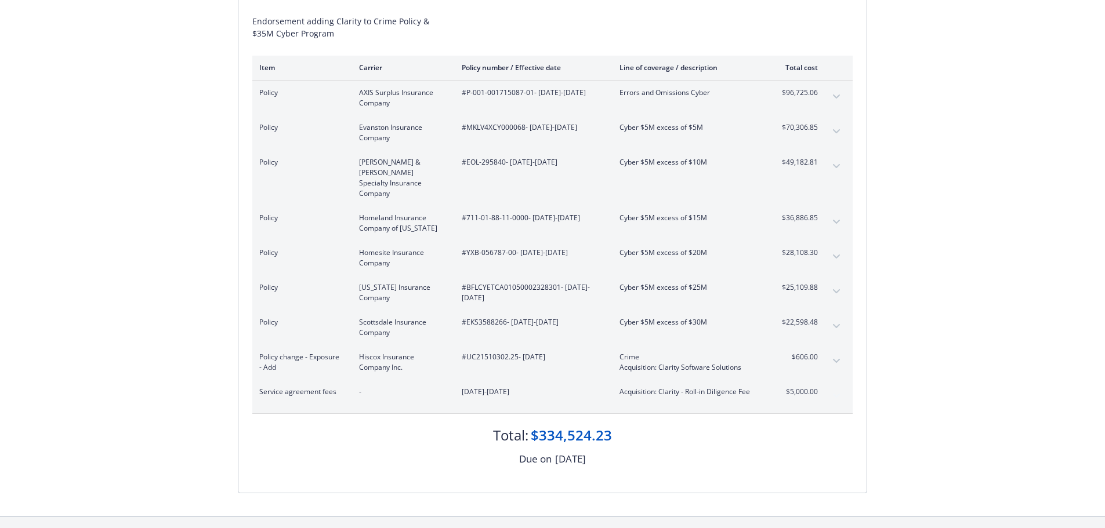
scroll to position [174, 0]
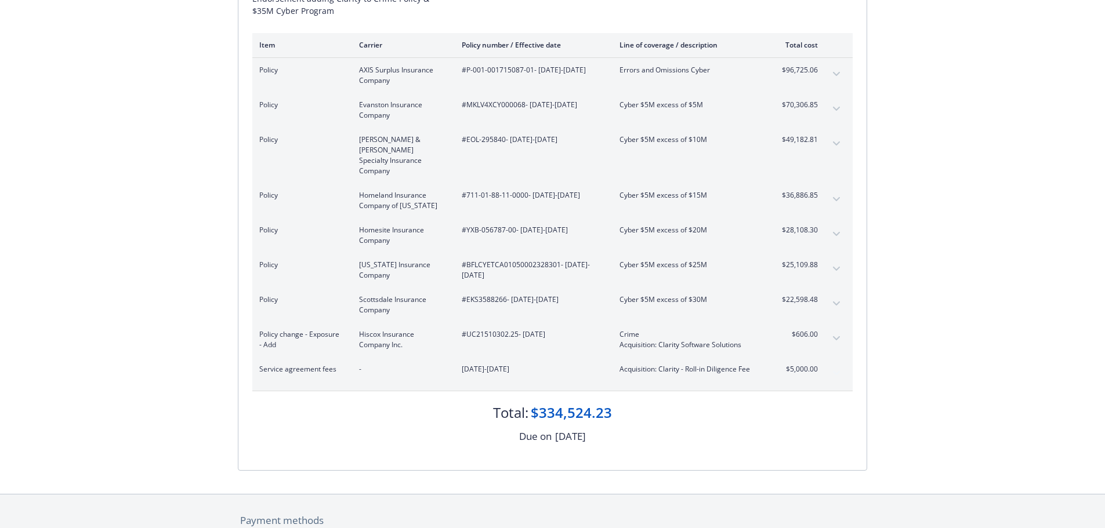
click at [823, 183] on div "Policy Homeland Insurance Company of [US_STATE] #711-01-88-11-0000 - [DATE]-[DA…" at bounding box center [552, 200] width 600 height 35
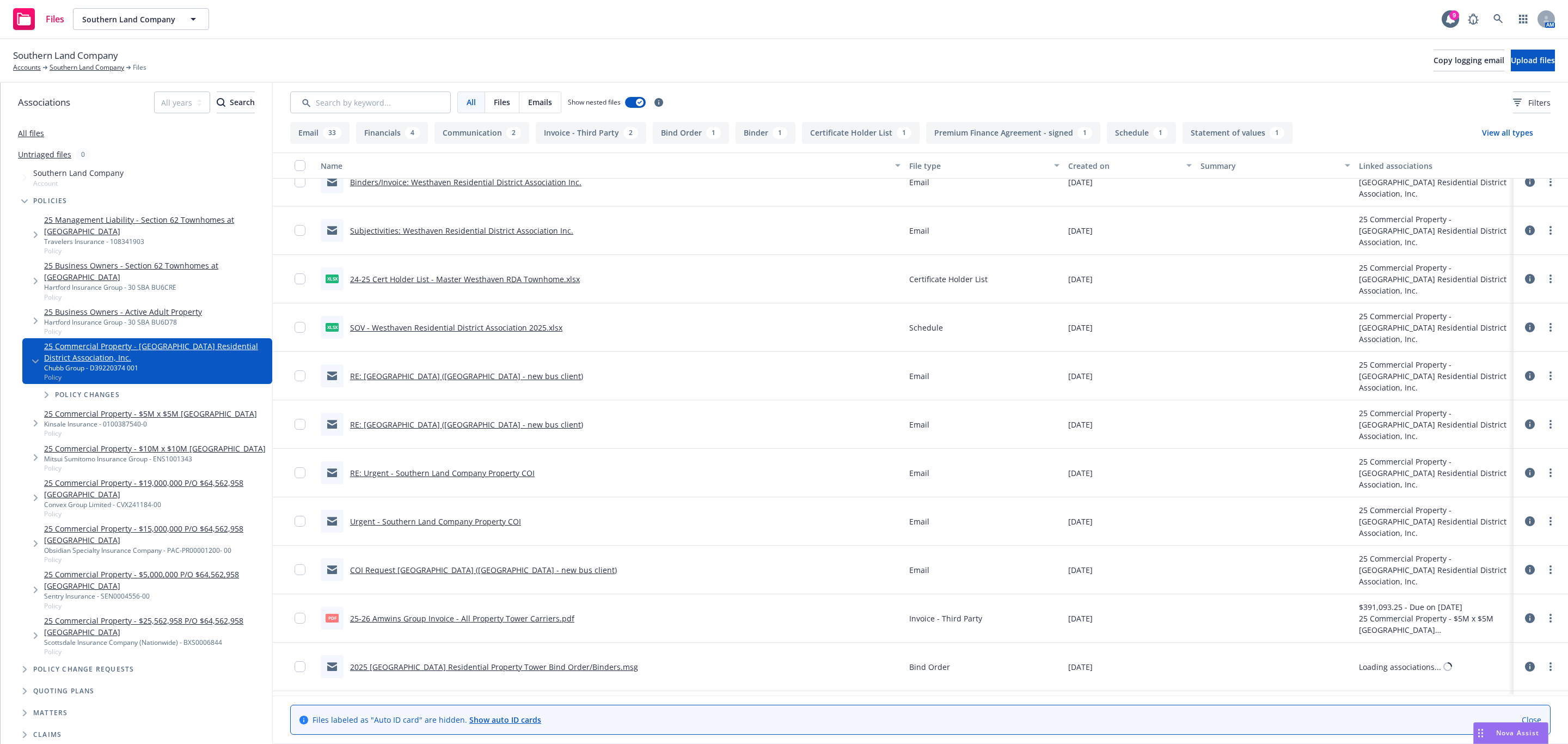
scroll to position [1746, 0]
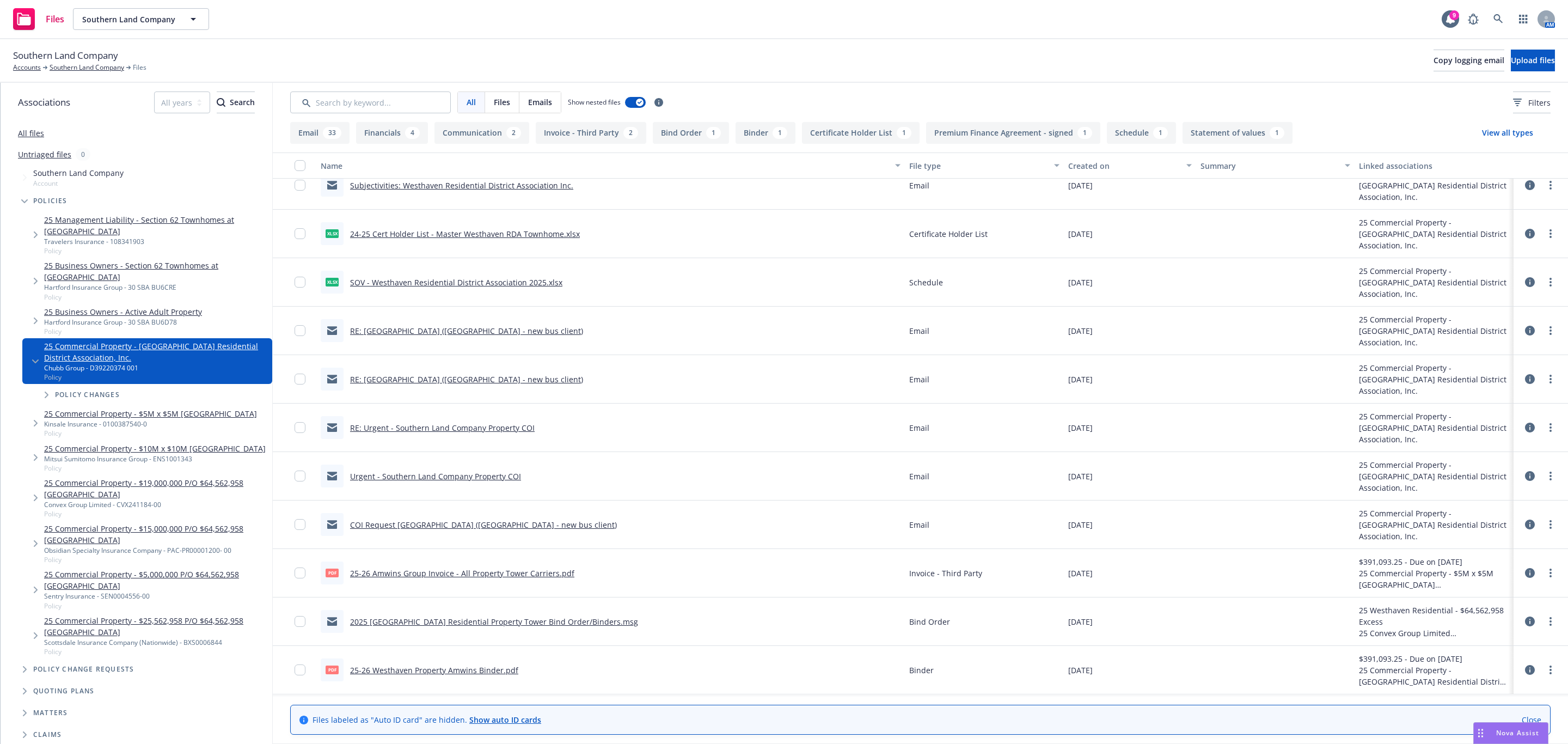
click at [370, 672] on link "25-26 Westhaven Property Amwins Binder.pdf" at bounding box center [434, 670] width 168 height 10
click at [406, 622] on link "2025 Westhaven Residential Property Tower Bind Order/Binders.msg" at bounding box center [494, 622] width 288 height 10
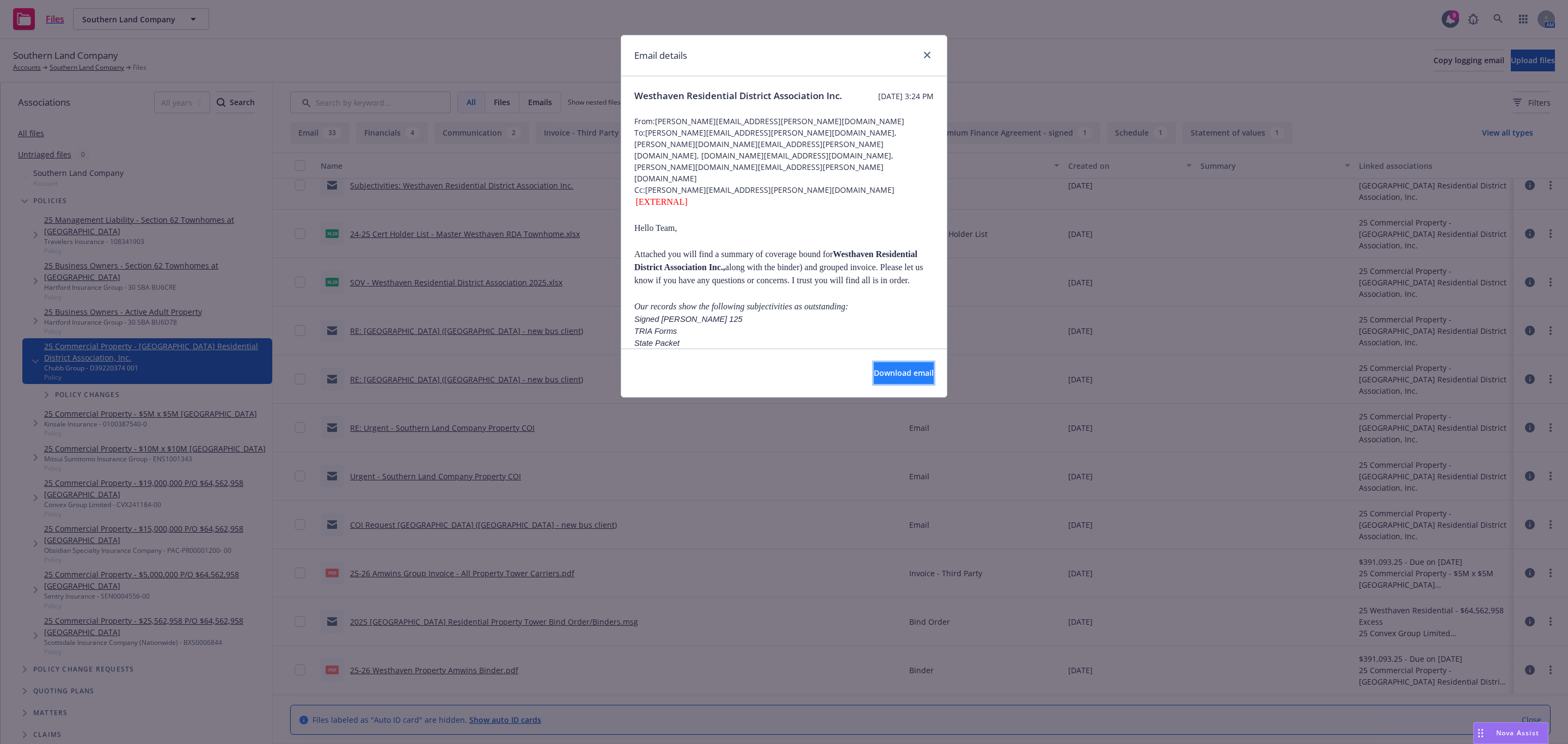
click at [874, 370] on span "Download email" at bounding box center [904, 373] width 60 height 10
click at [929, 53] on icon "close" at bounding box center [927, 54] width 7 height 7
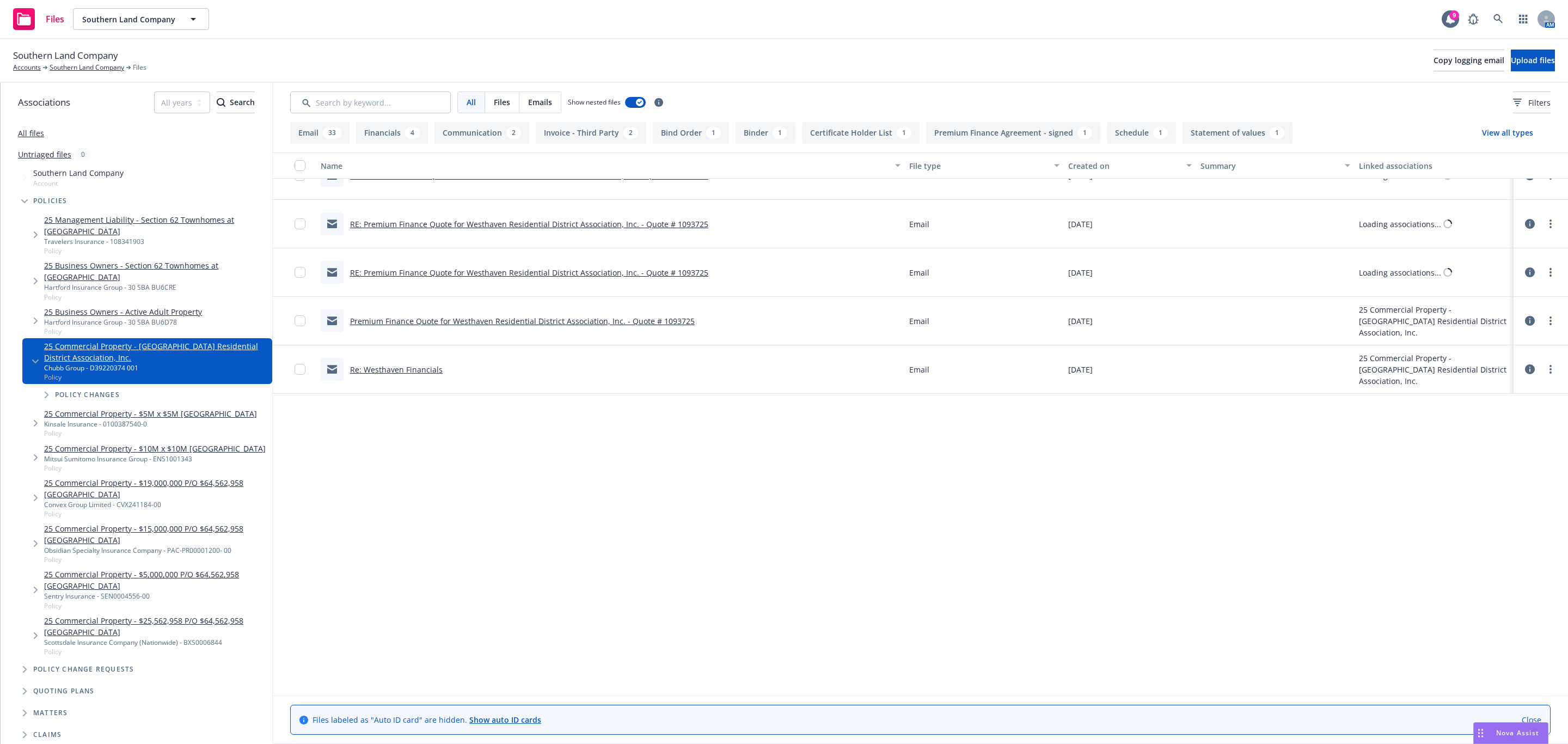
scroll to position [439, 0]
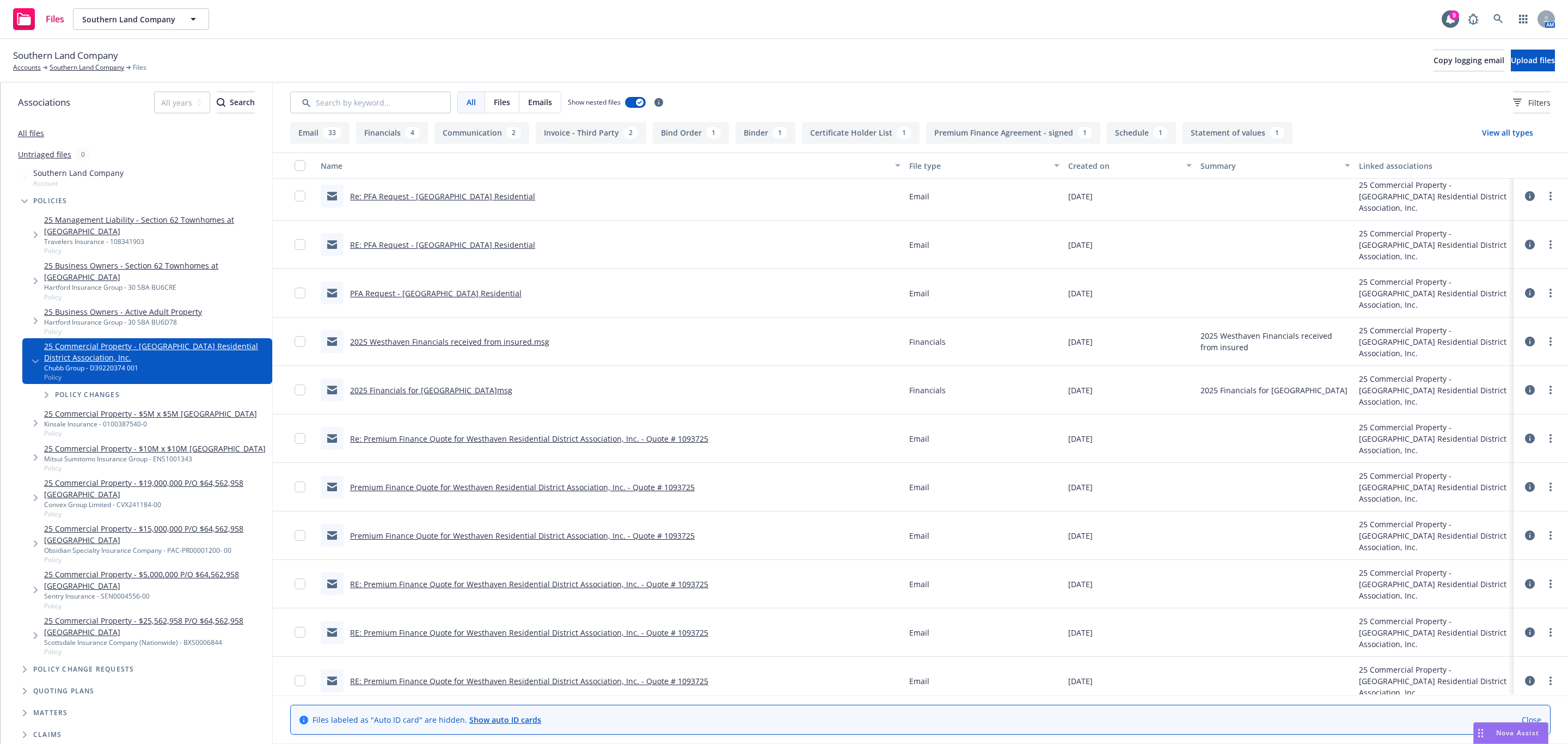
click at [92, 73] on div "Southern Land Company Accounts Southern Land Company Files Copy logging email U…" at bounding box center [784, 61] width 1568 height 43
click at [92, 69] on link "Southern Land Company" at bounding box center [86, 68] width 74 height 9
